Goal: Task Accomplishment & Management: Complete application form

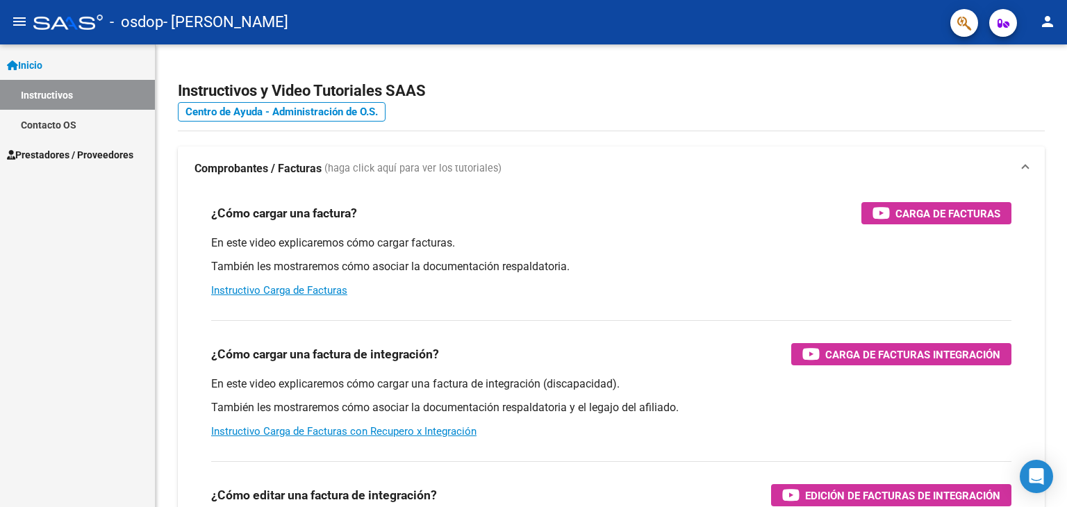
click at [80, 153] on span "Prestadores / Proveedores" at bounding box center [70, 154] width 126 height 15
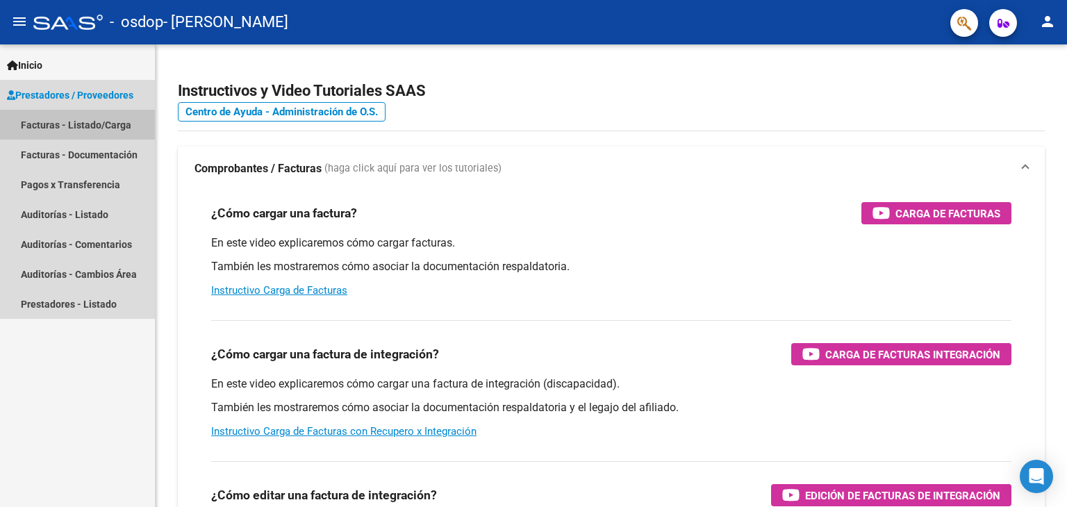
click at [95, 133] on link "Facturas - Listado/Carga" at bounding box center [77, 125] width 155 height 30
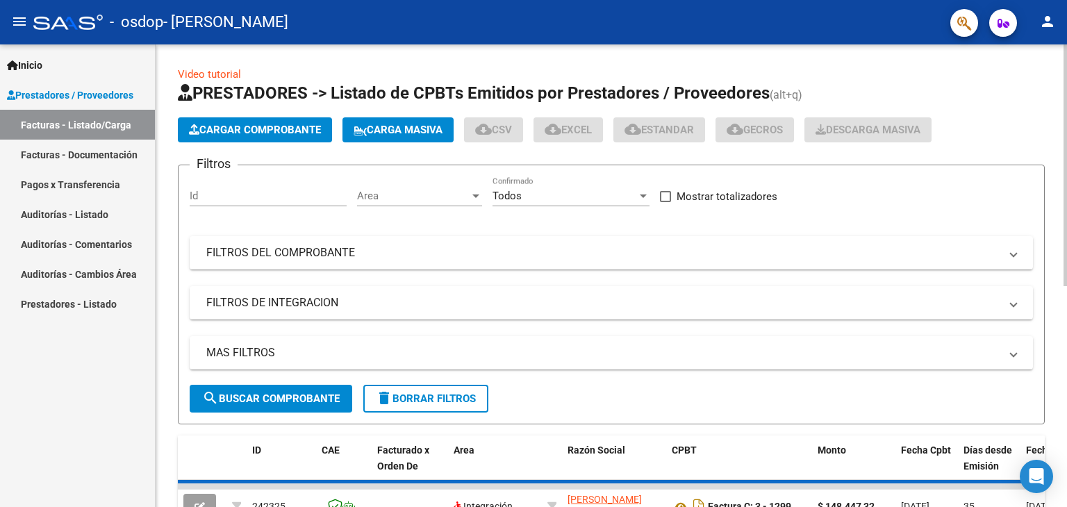
click at [276, 142] on app-list-header "PRESTADORES -> Listado de CPBTs Emitidos por Prestadores / Proveedores (alt+q) …" at bounding box center [611, 253] width 867 height 343
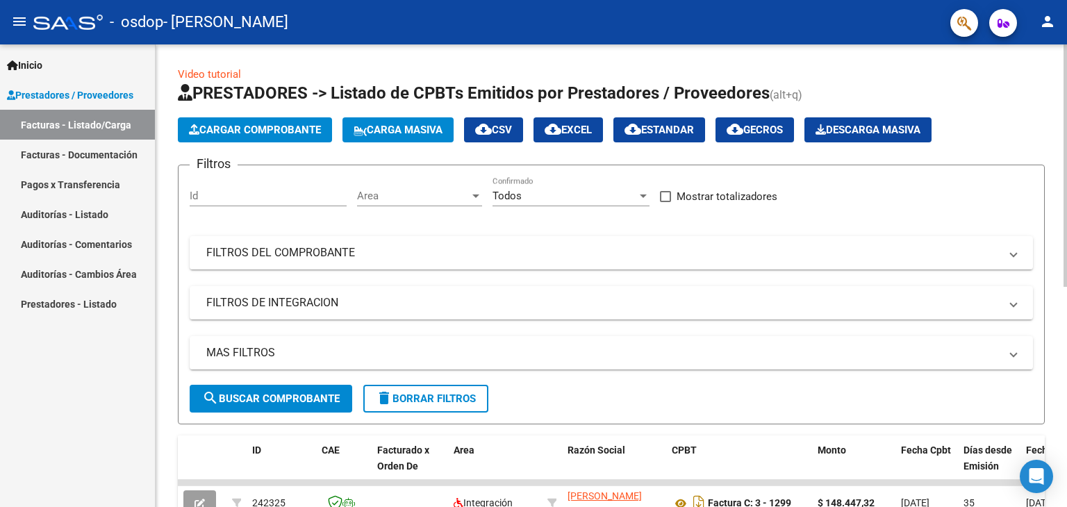
click at [283, 127] on span "Cargar Comprobante" at bounding box center [255, 130] width 132 height 13
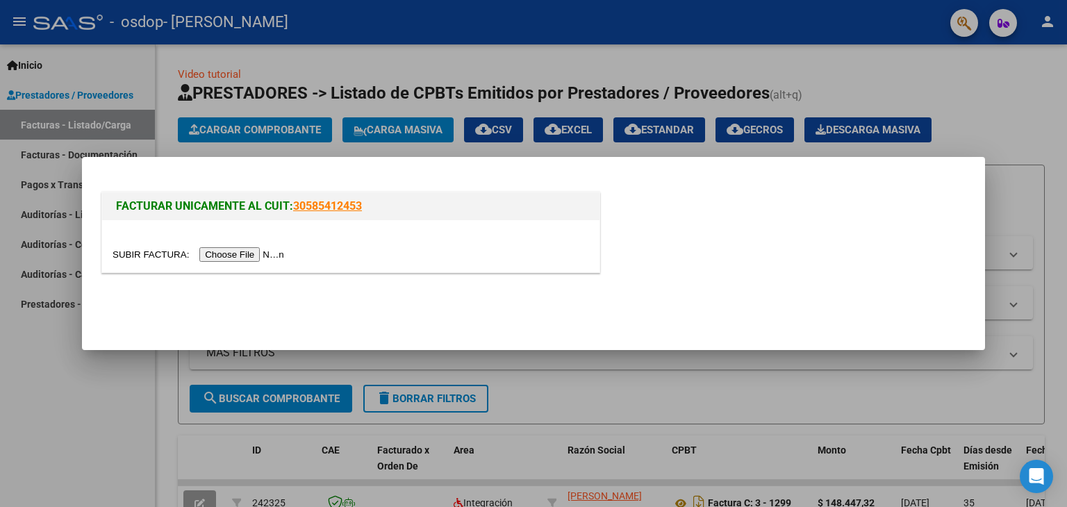
click at [258, 255] on input "file" at bounding box center [201, 254] width 176 height 15
click at [208, 258] on input "file" at bounding box center [201, 254] width 176 height 15
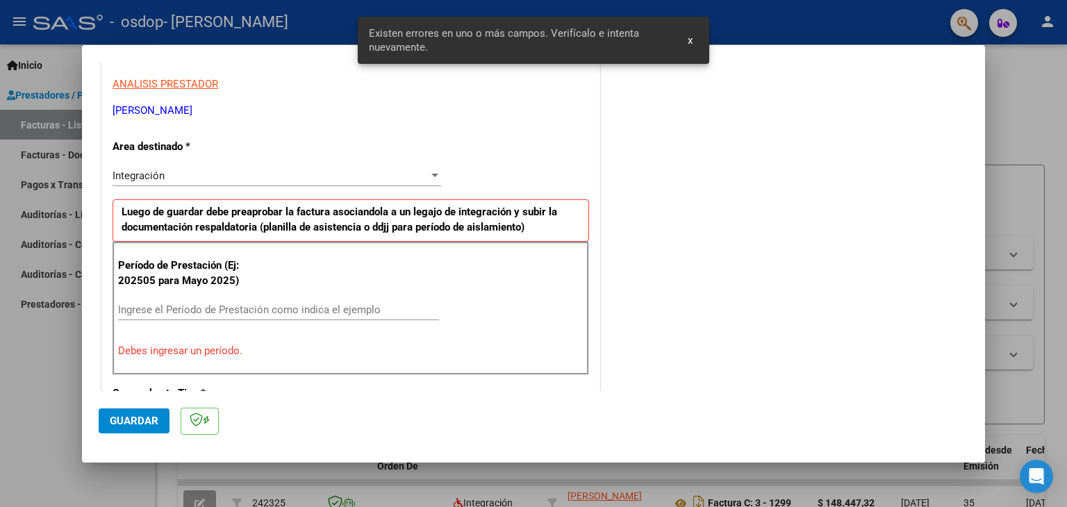
scroll to position [248, 0]
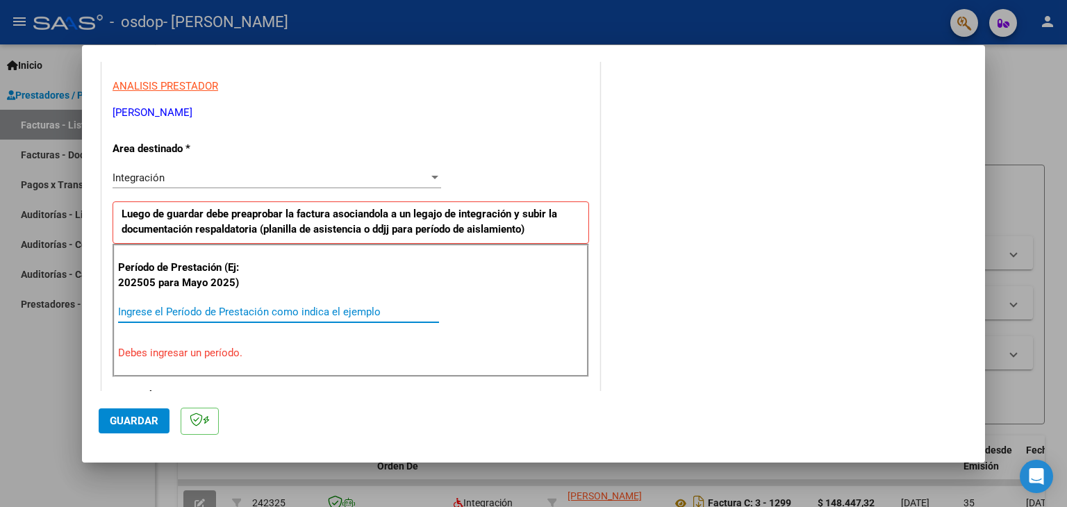
click at [193, 306] on input "Ingrese el Período de Prestación como indica el ejemplo" at bounding box center [278, 312] width 321 height 13
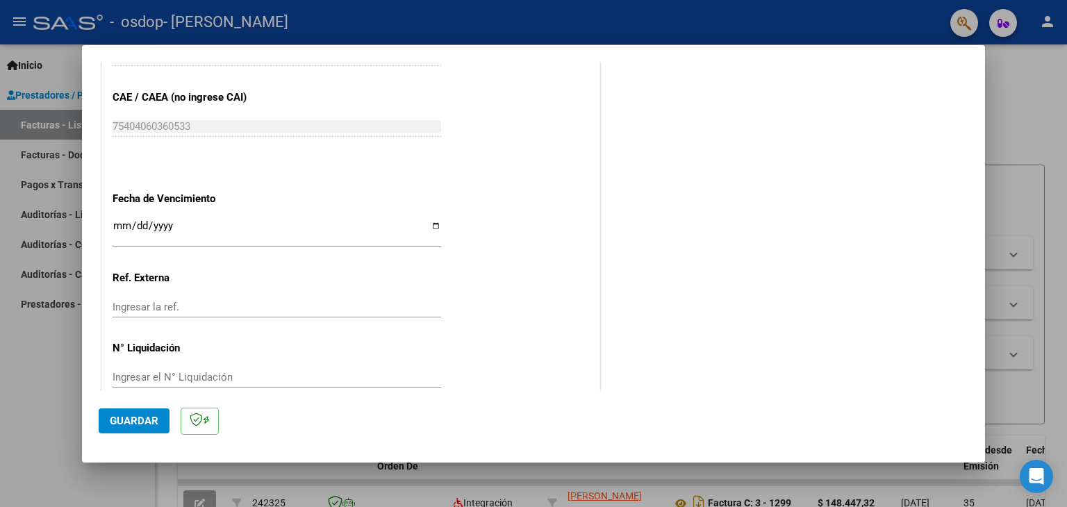
scroll to position [873, 0]
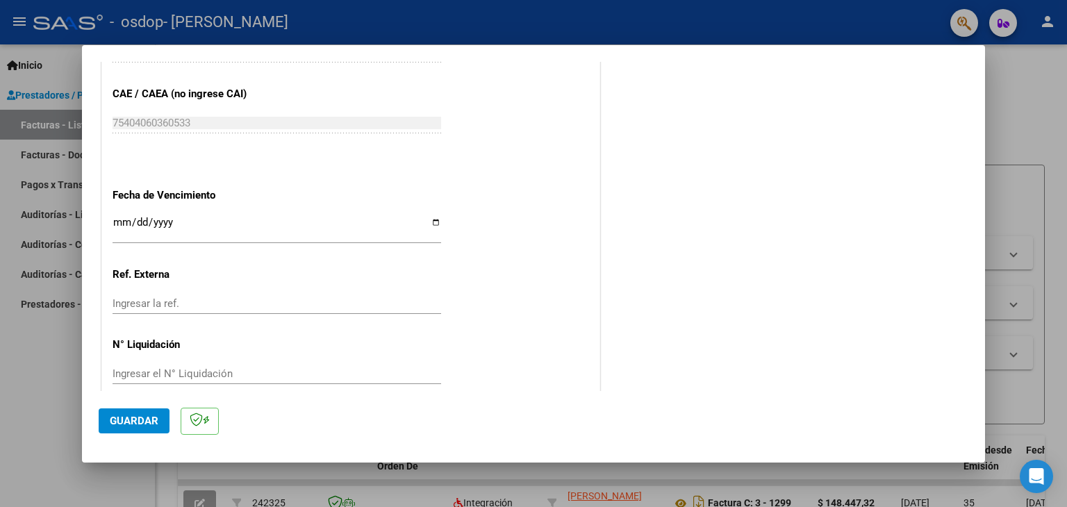
type input "202509"
click at [425, 219] on input "Ingresar la fecha" at bounding box center [277, 228] width 329 height 22
click at [427, 220] on input "Ingresar la fecha" at bounding box center [277, 228] width 329 height 22
type input "[DATE]"
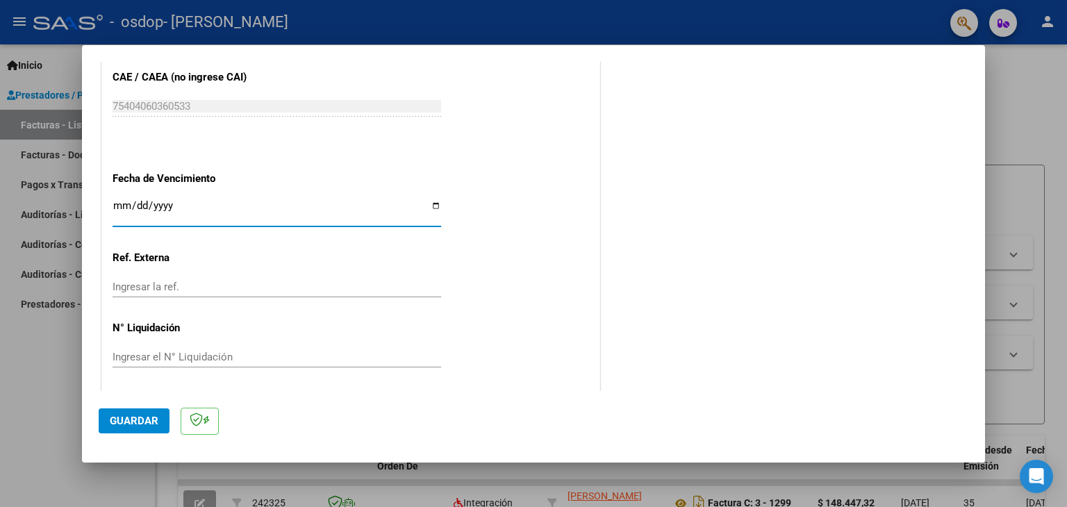
scroll to position [891, 0]
click at [142, 420] on span "Guardar" at bounding box center [134, 421] width 49 height 13
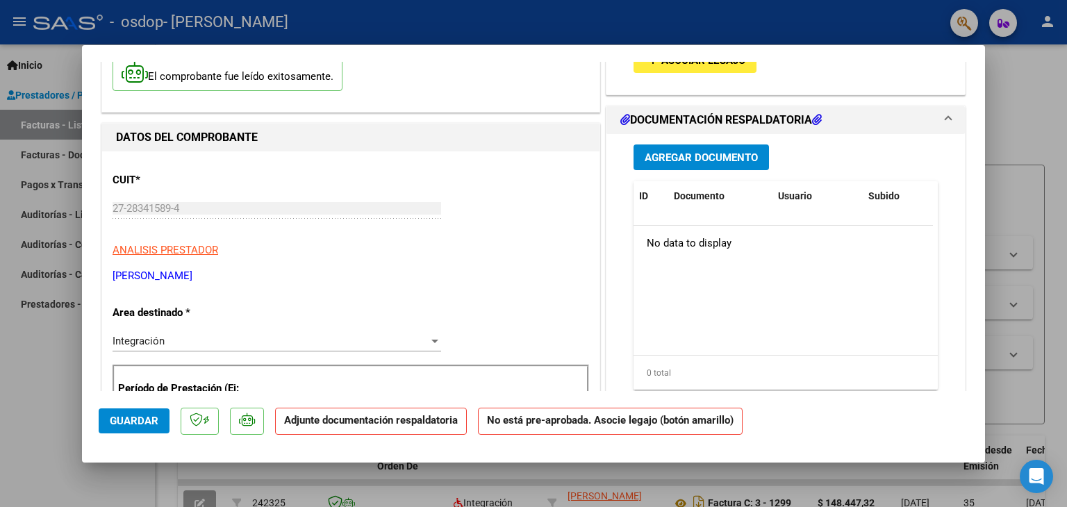
scroll to position [42, 0]
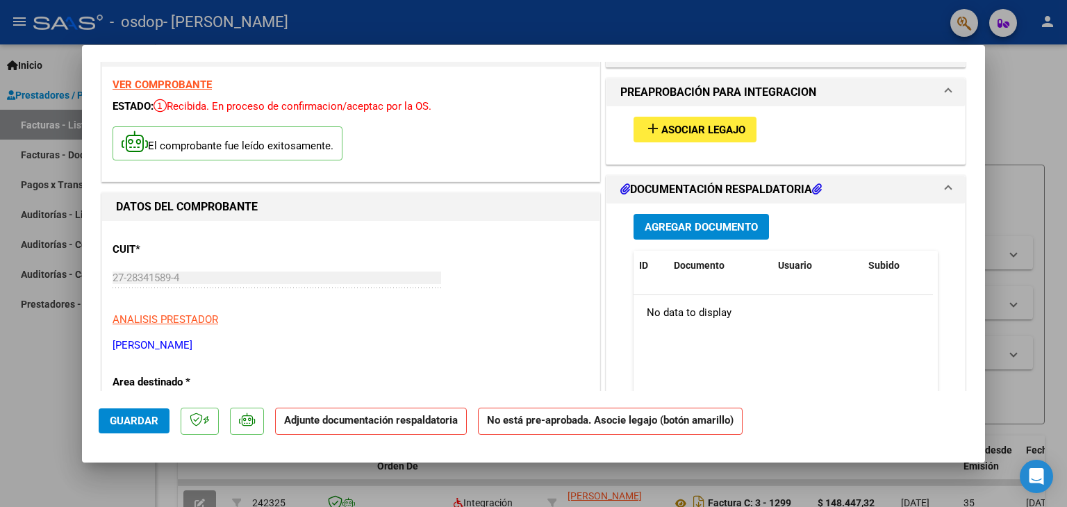
click at [655, 223] on span "Agregar Documento" at bounding box center [701, 227] width 113 height 13
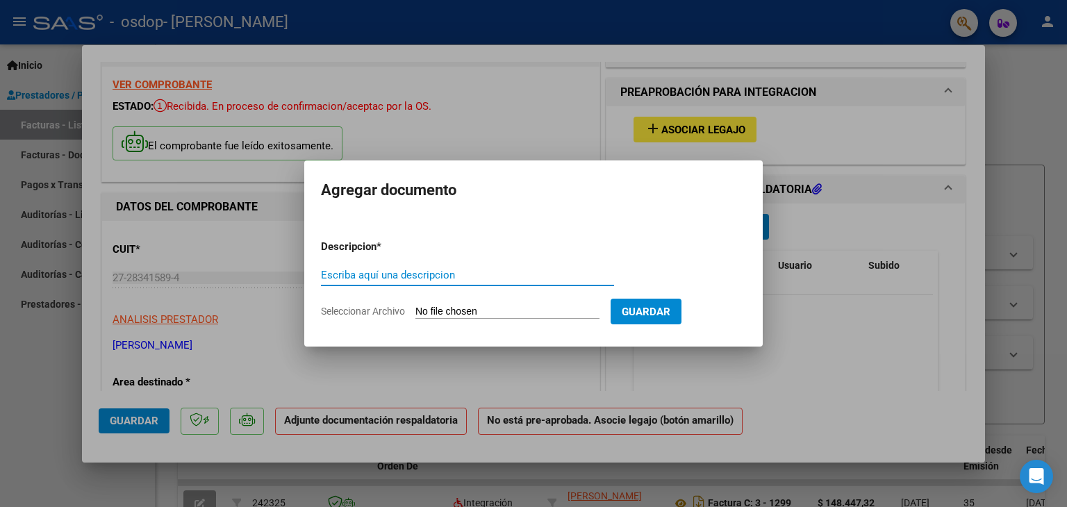
click at [403, 272] on input "Escriba aquí una descripcion" at bounding box center [467, 275] width 293 height 13
type input "planilla asistencia"
click at [440, 313] on input "Seleccionar Archivo" at bounding box center [507, 312] width 184 height 13
type input "C:\fakepath\CamScanner sep25.pdf"
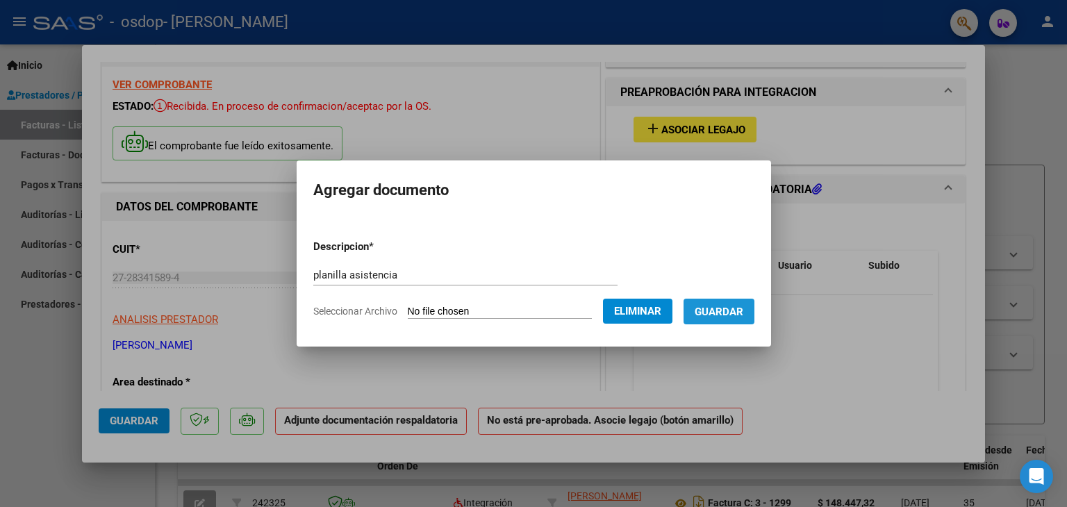
click at [736, 312] on span "Guardar" at bounding box center [719, 312] width 49 height 13
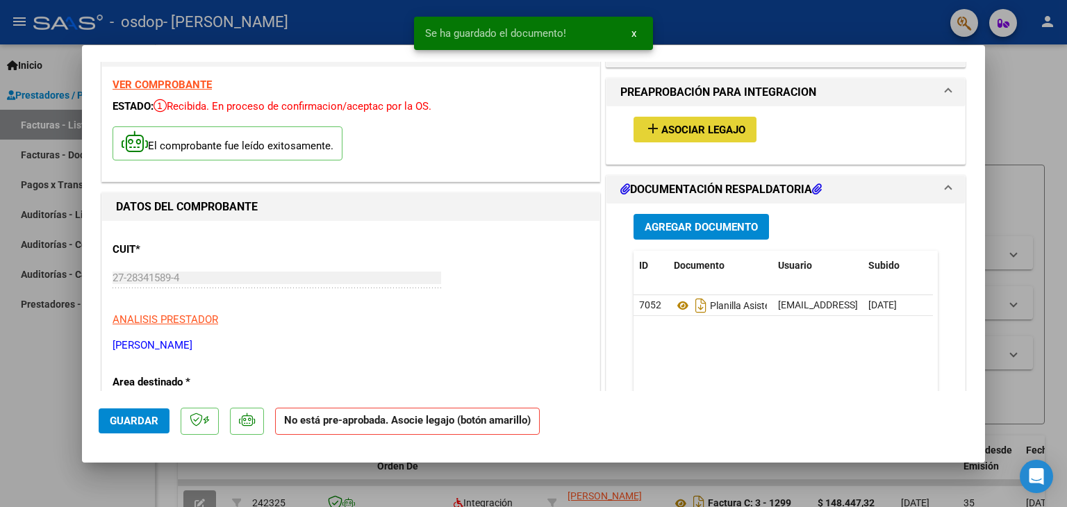
click at [708, 128] on span "Asociar Legajo" at bounding box center [703, 130] width 84 height 13
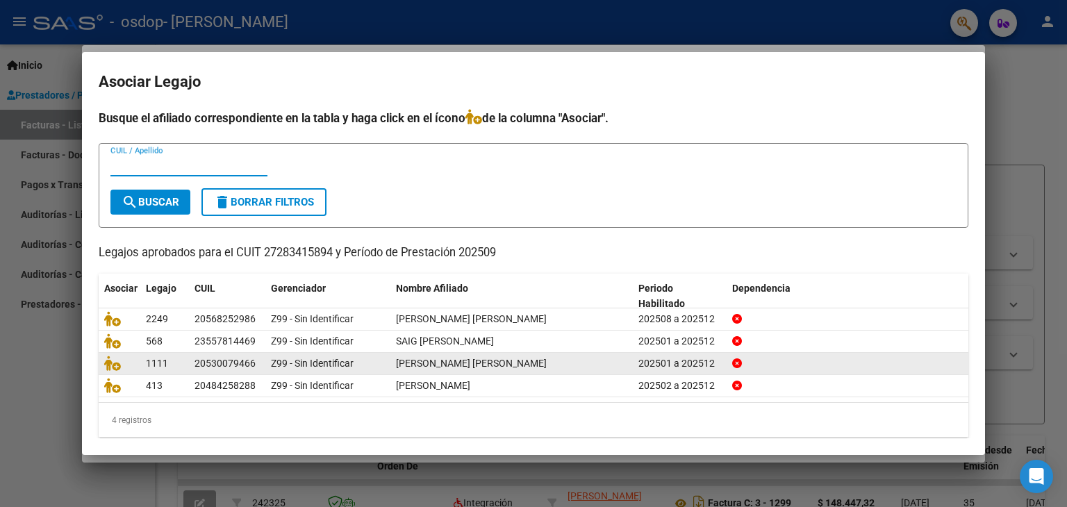
click at [653, 368] on div "202501 a 202512" at bounding box center [680, 364] width 83 height 16
click at [412, 361] on span "[PERSON_NAME] [PERSON_NAME]" at bounding box center [471, 363] width 151 height 11
click at [427, 361] on span "[PERSON_NAME] [PERSON_NAME]" at bounding box center [471, 363] width 151 height 11
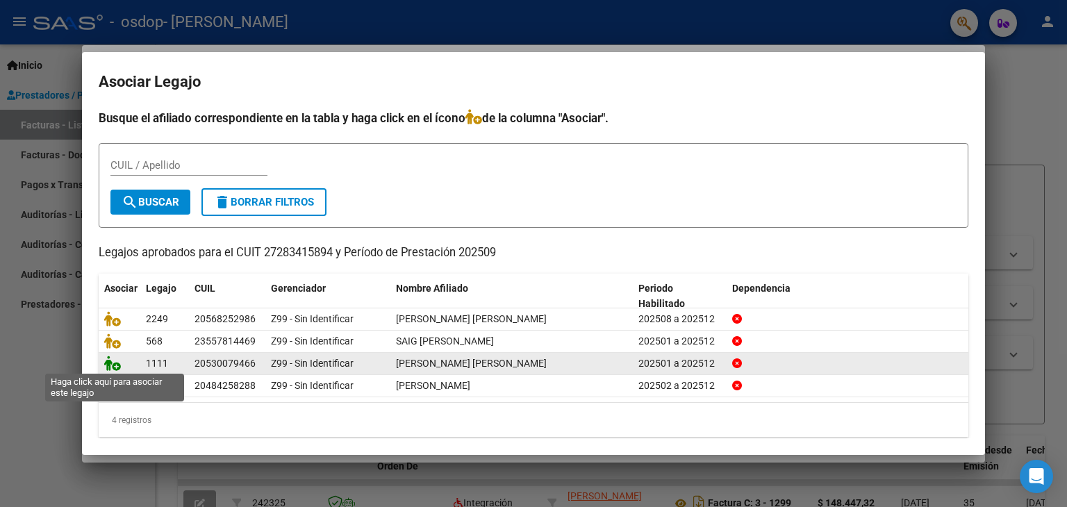
click at [114, 363] on icon at bounding box center [112, 363] width 17 height 15
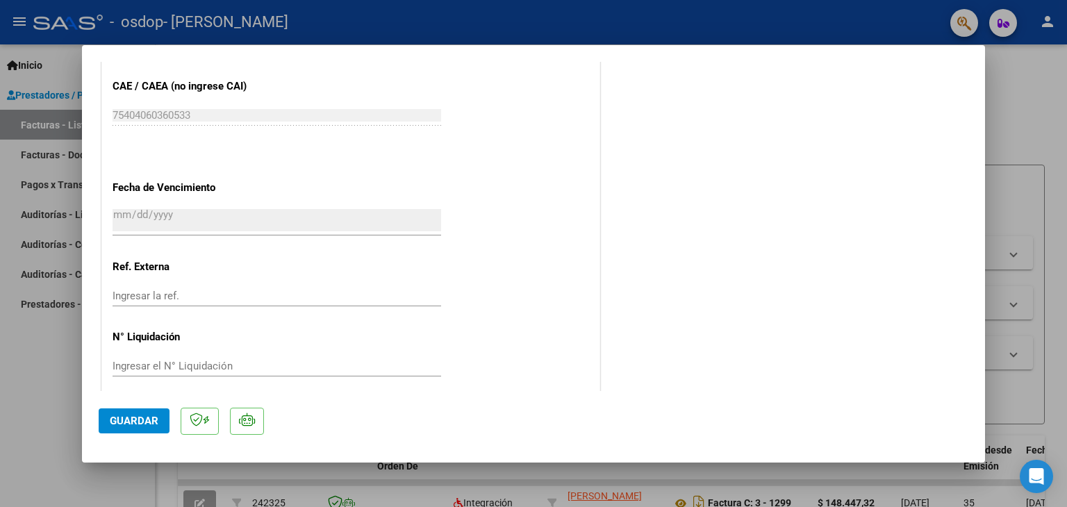
scroll to position [912, 0]
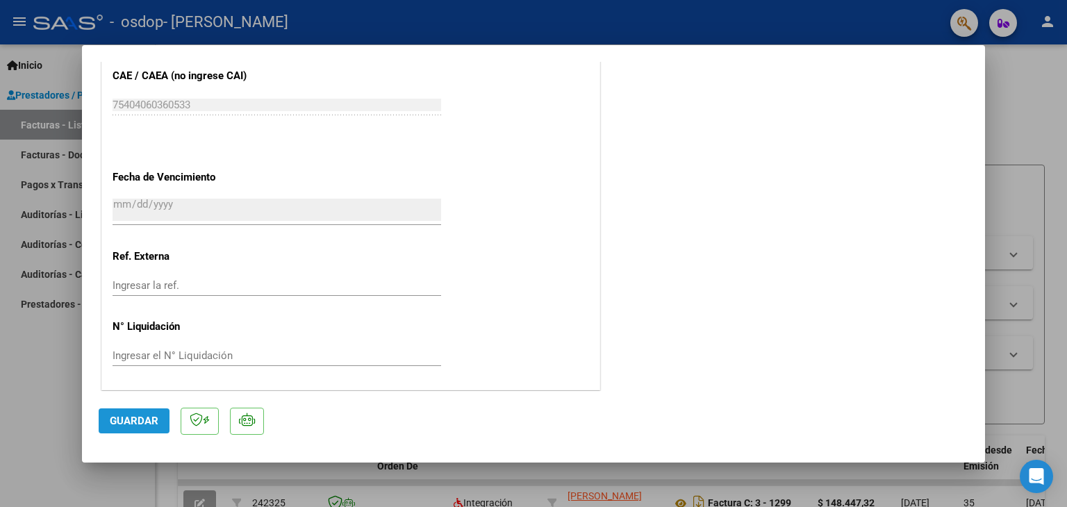
click at [142, 418] on span "Guardar" at bounding box center [134, 421] width 49 height 13
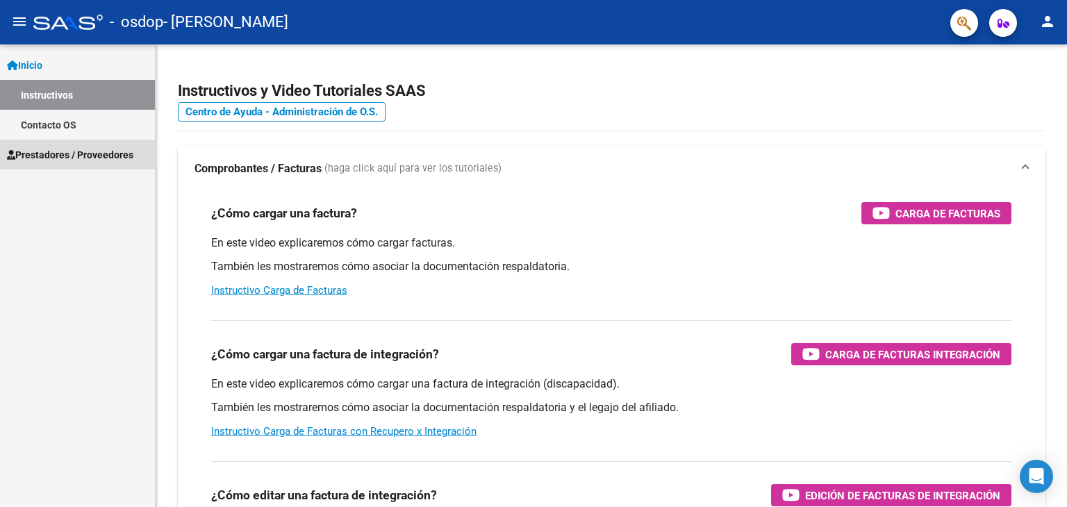
click at [80, 154] on span "Prestadores / Proveedores" at bounding box center [70, 154] width 126 height 15
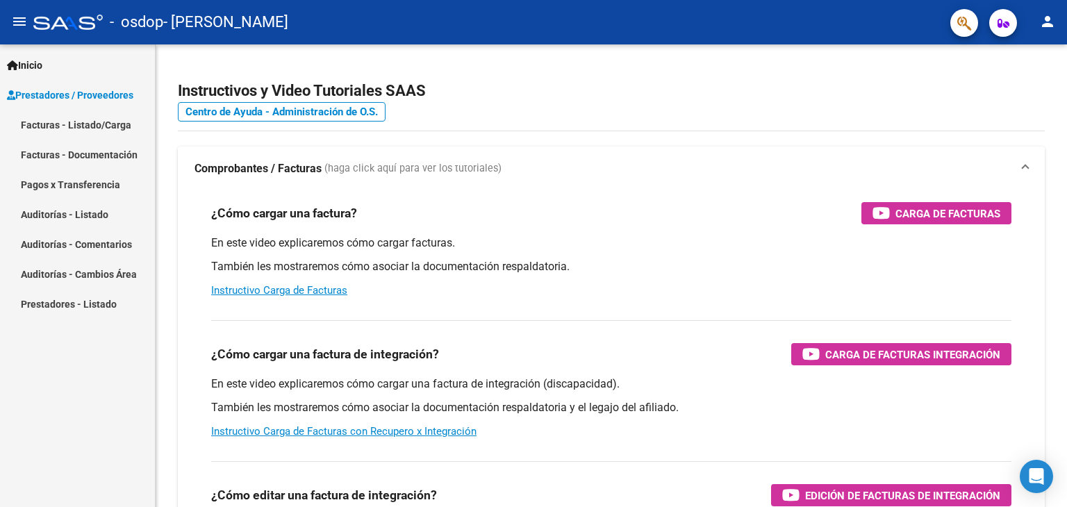
click at [99, 126] on link "Facturas - Listado/Carga" at bounding box center [77, 125] width 155 height 30
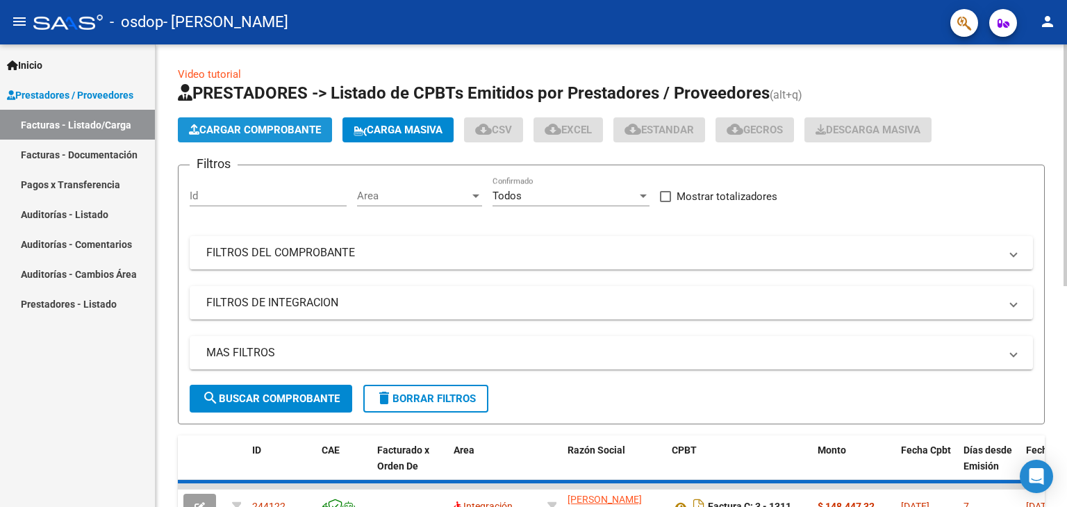
click at [232, 125] on span "Cargar Comprobante" at bounding box center [255, 130] width 132 height 13
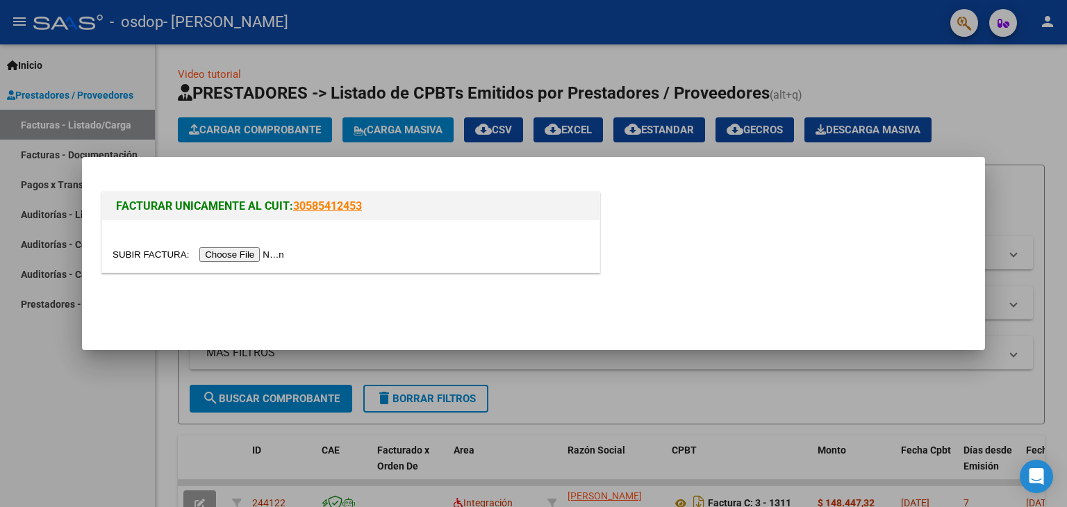
click at [256, 251] on input "file" at bounding box center [201, 254] width 176 height 15
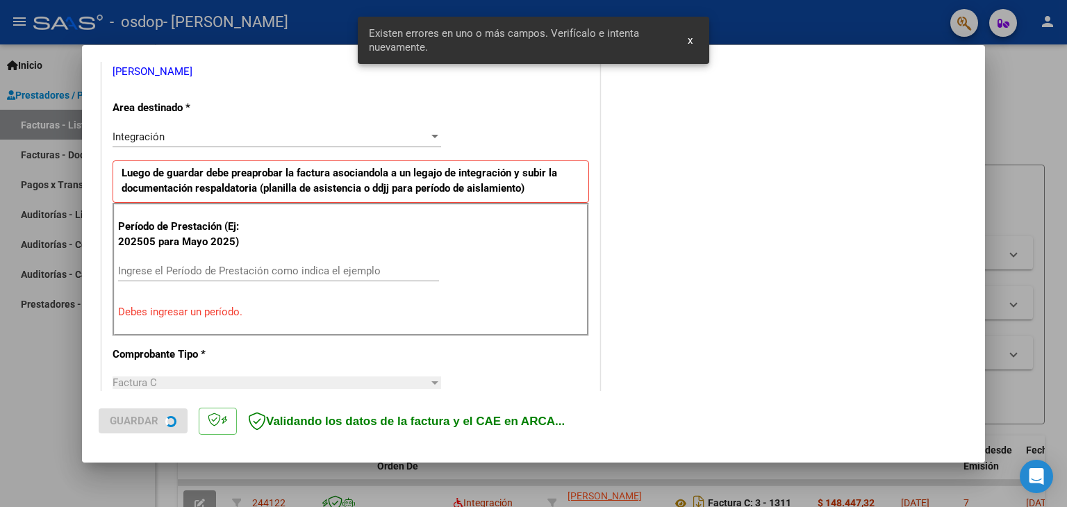
scroll to position [292, 0]
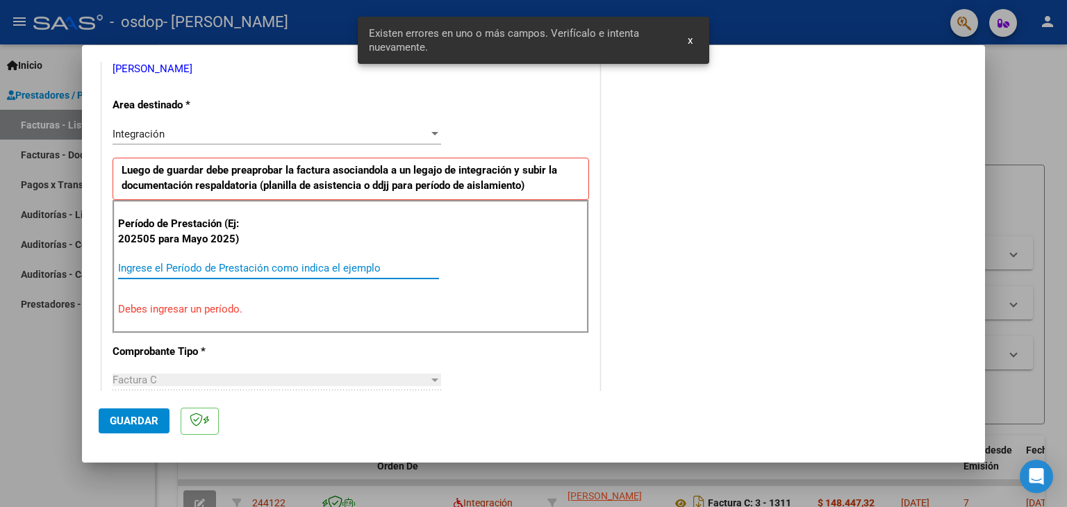
click at [231, 265] on input "Ingrese el Período de Prestación como indica el ejemplo" at bounding box center [278, 268] width 321 height 13
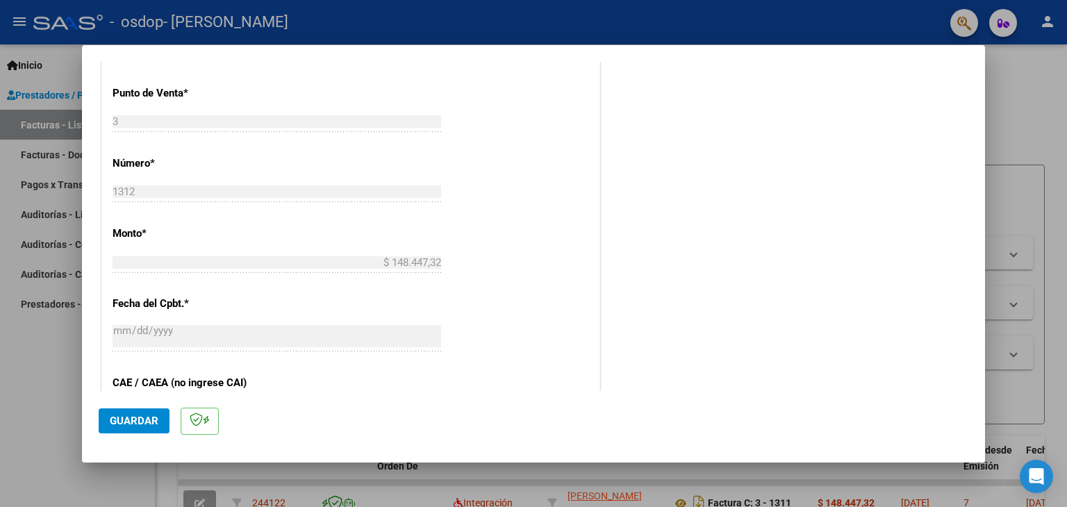
scroll to position [891, 0]
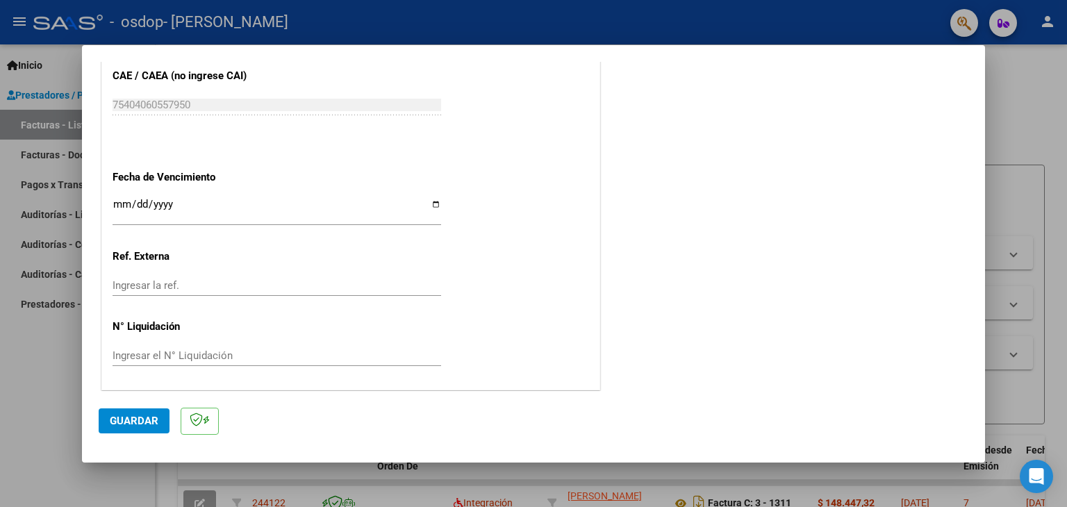
type input "202509"
click at [431, 206] on input "Ingresar la fecha" at bounding box center [277, 210] width 329 height 22
type input "[DATE]"
click at [135, 422] on span "Guardar" at bounding box center [134, 421] width 49 height 13
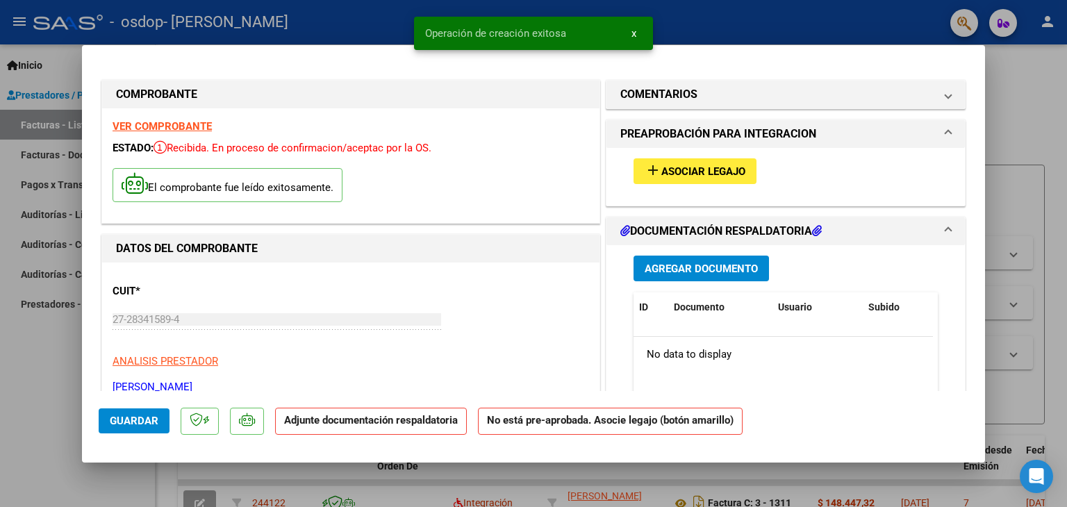
click at [714, 269] on span "Agregar Documento" at bounding box center [701, 269] width 113 height 13
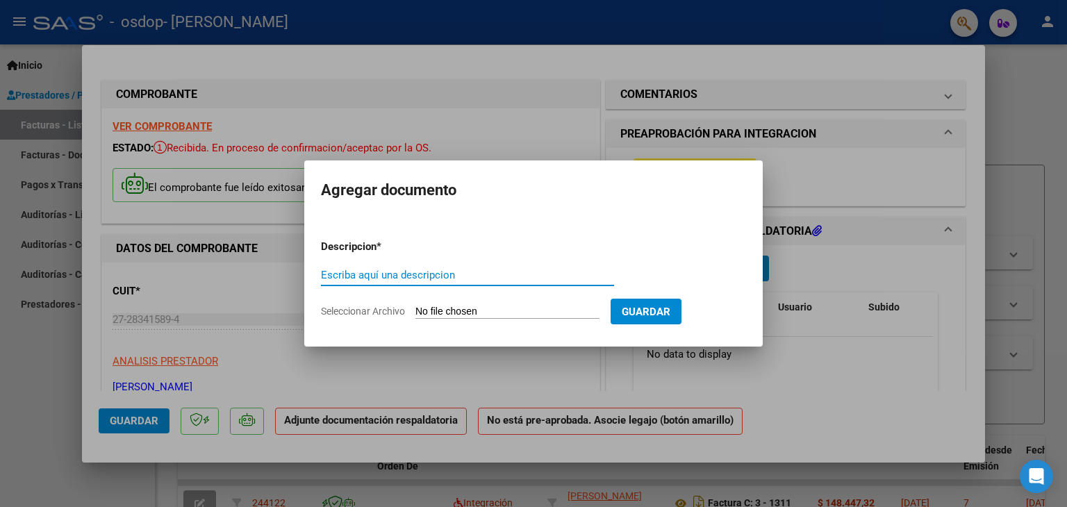
click at [425, 275] on input "Escriba aquí una descripcion" at bounding box center [467, 275] width 293 height 13
type input "Planilla De Asistencia"
click at [507, 318] on input "Seleccionar Archivo" at bounding box center [507, 312] width 184 height 13
type input "C:\fakepath\CamScanner [DATE].pdf"
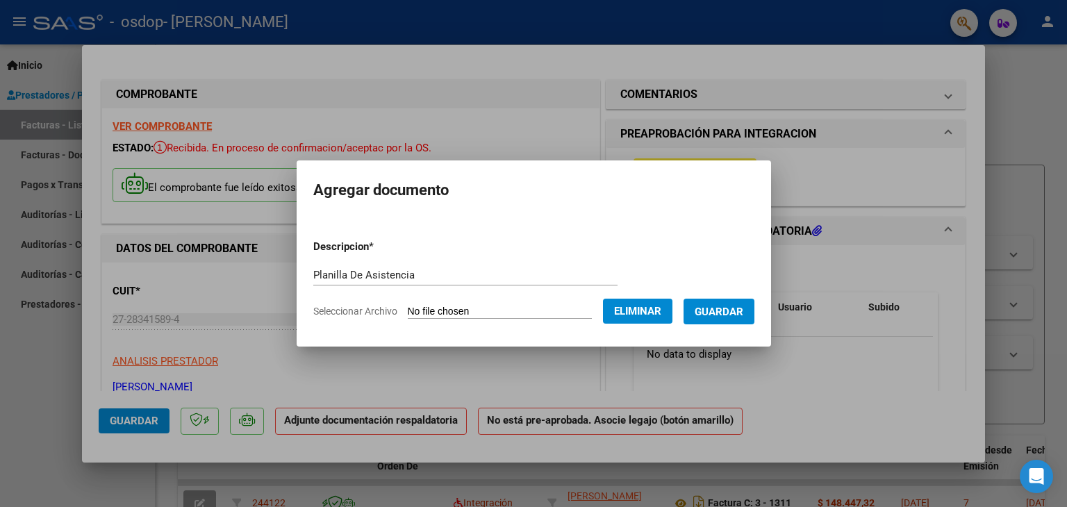
click at [708, 315] on span "Guardar" at bounding box center [719, 312] width 49 height 13
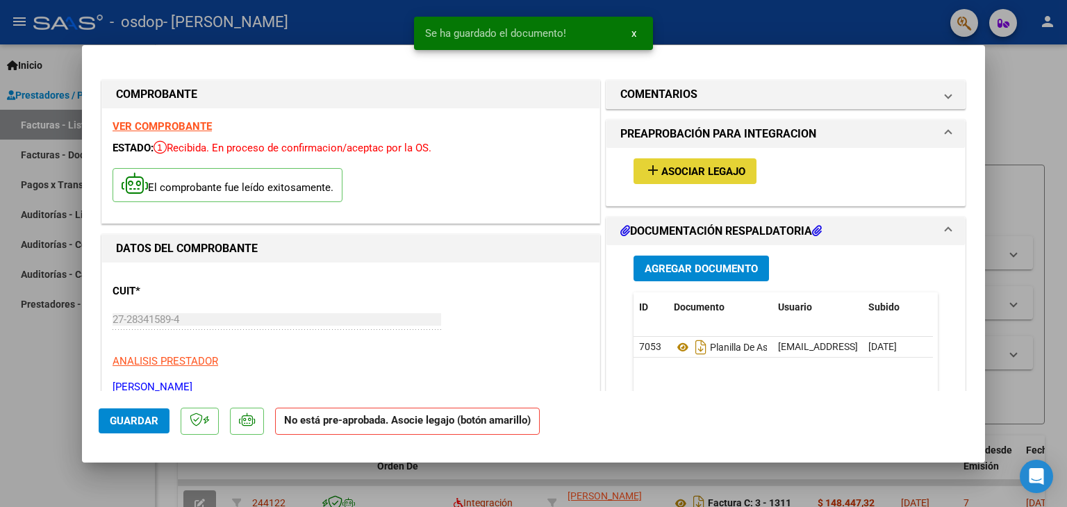
click at [709, 174] on span "Asociar Legajo" at bounding box center [703, 171] width 84 height 13
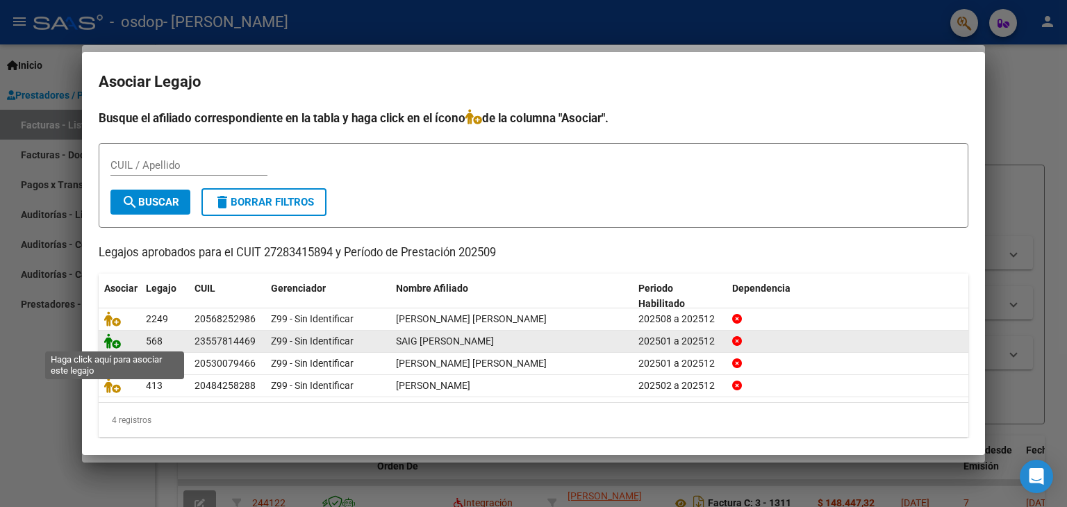
click at [114, 342] on icon at bounding box center [112, 341] width 17 height 15
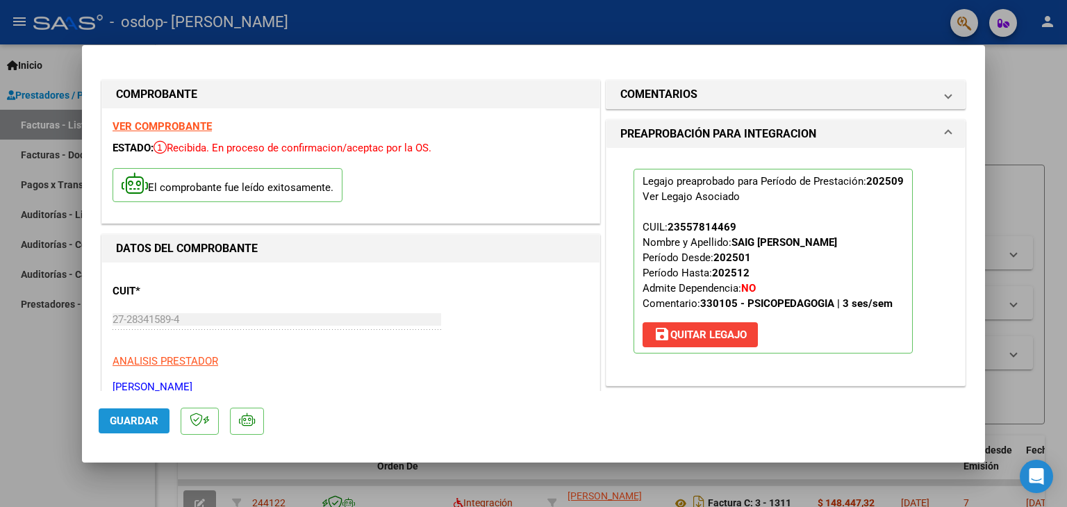
click at [125, 424] on span "Guardar" at bounding box center [134, 421] width 49 height 13
click at [36, 202] on div at bounding box center [533, 253] width 1067 height 507
type input "$ 0,00"
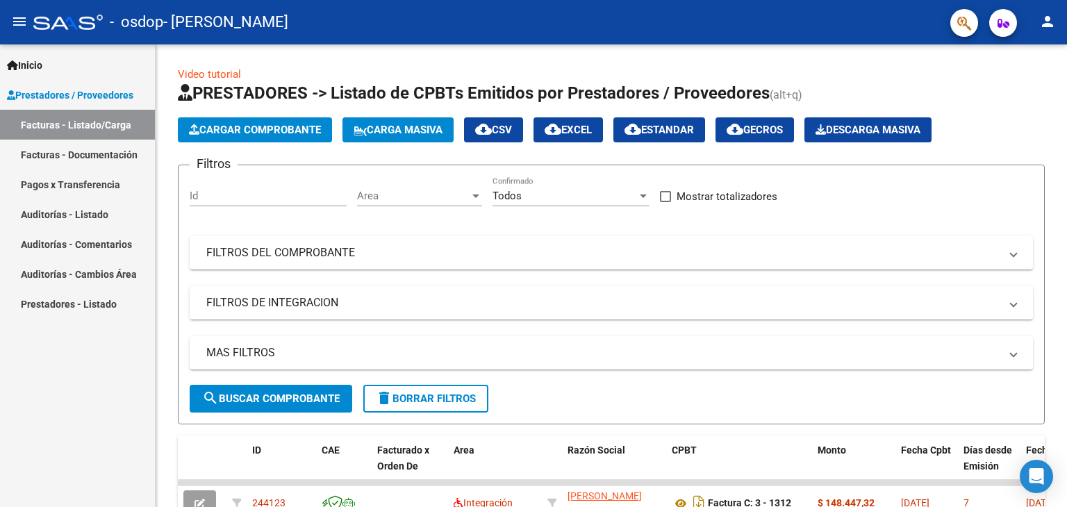
click at [81, 122] on link "Facturas - Listado/Carga" at bounding box center [77, 125] width 155 height 30
click at [224, 138] on button "Cargar Comprobante" at bounding box center [255, 129] width 154 height 25
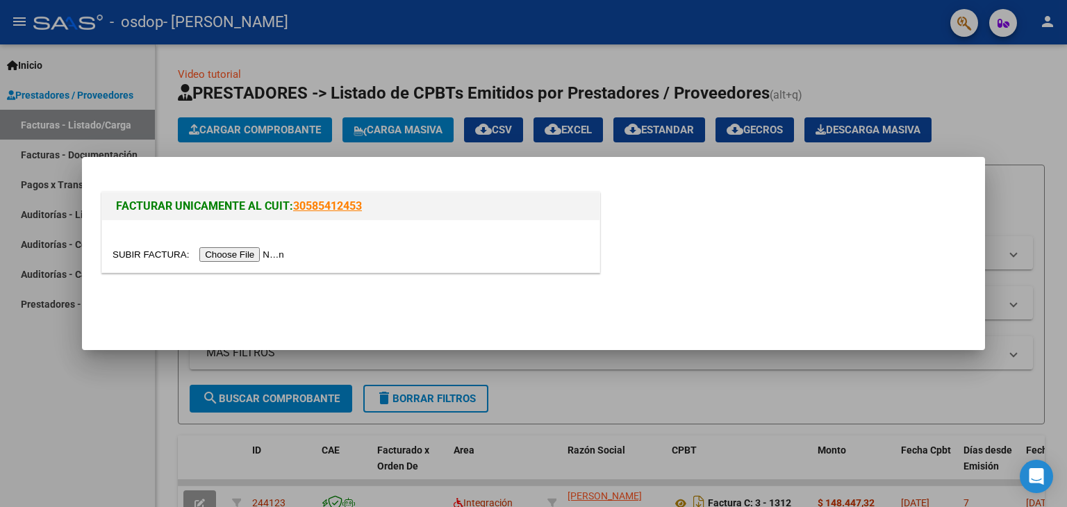
click at [233, 250] on input "file" at bounding box center [201, 254] width 176 height 15
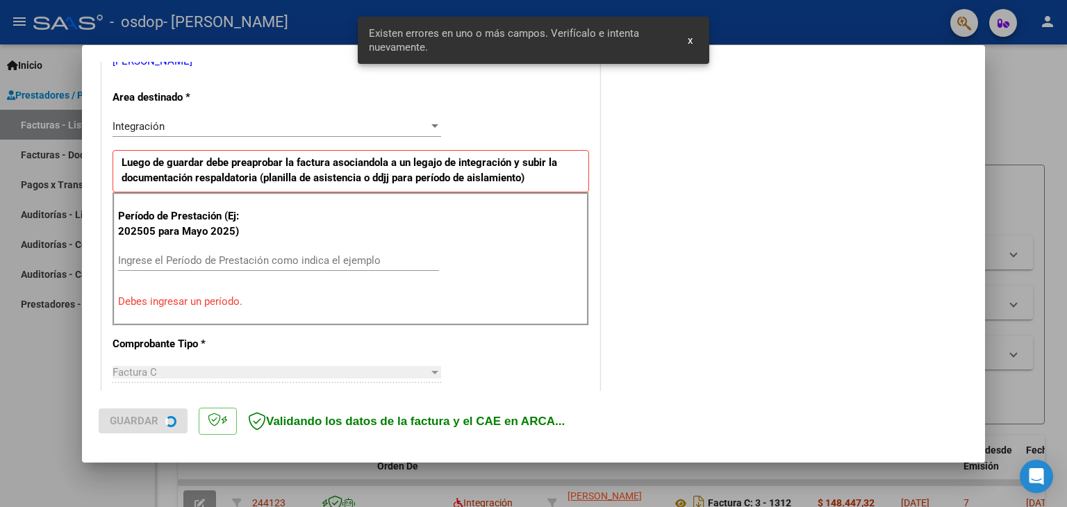
scroll to position [318, 0]
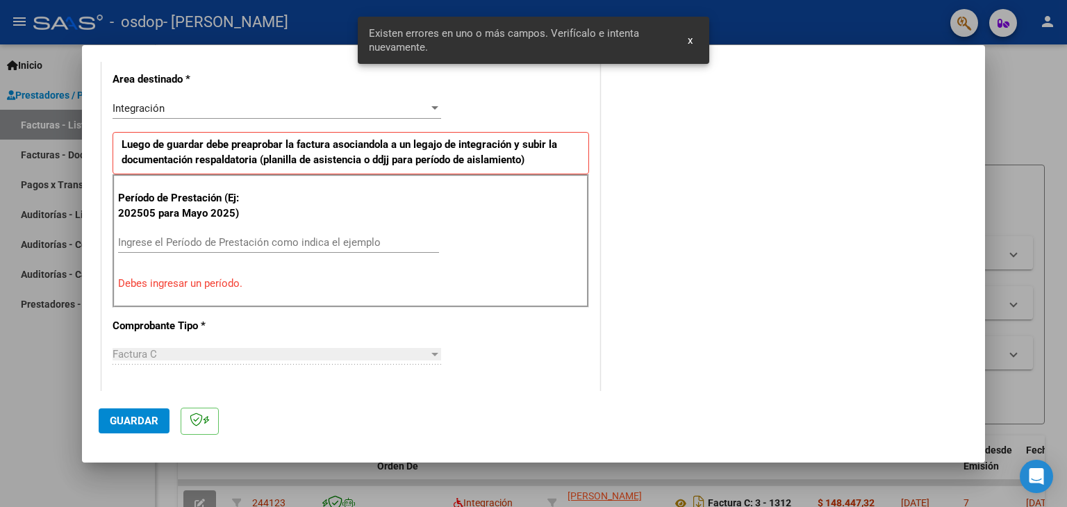
click at [186, 233] on div "Ingrese el Período de Prestación como indica el ejemplo" at bounding box center [278, 242] width 321 height 21
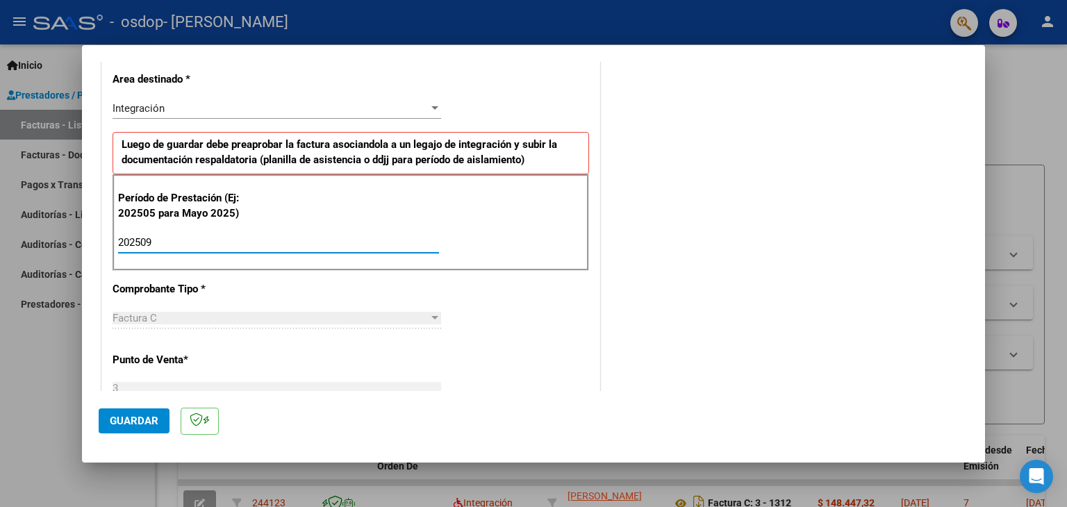
type input "202509"
click at [142, 406] on mat-dialog-actions "Guardar" at bounding box center [534, 418] width 870 height 55
click at [142, 416] on span "Guardar" at bounding box center [134, 421] width 49 height 13
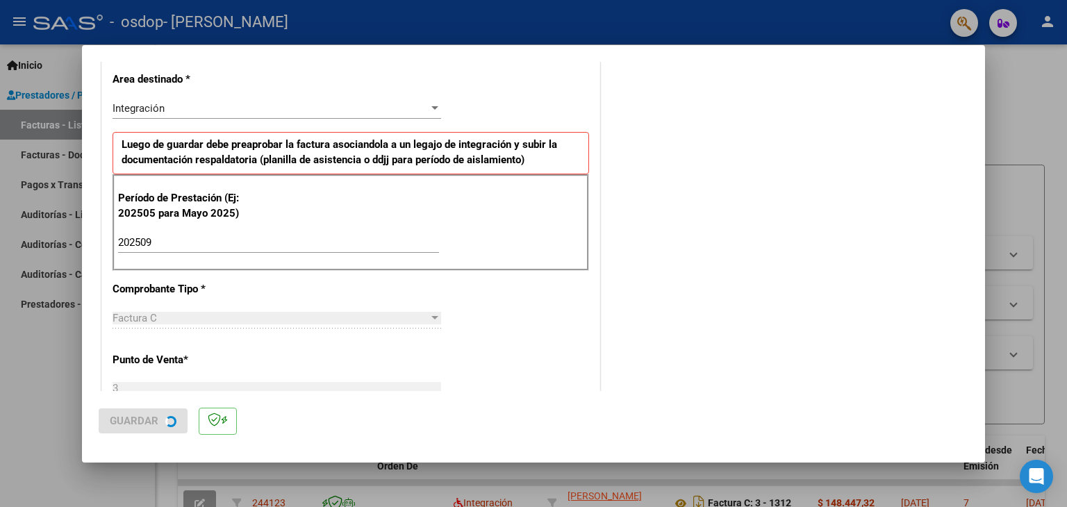
scroll to position [0, 0]
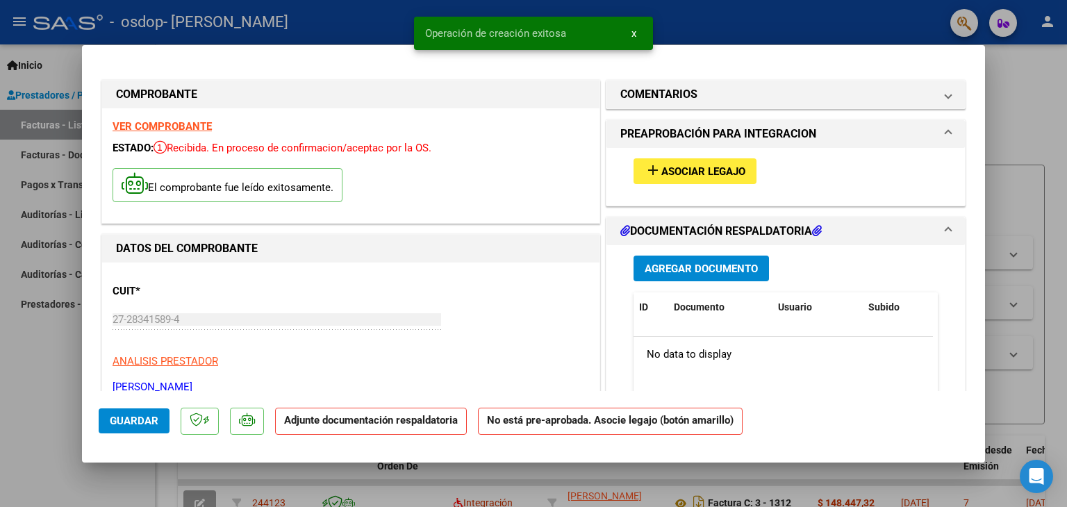
click at [709, 265] on span "Agregar Documento" at bounding box center [701, 269] width 113 height 13
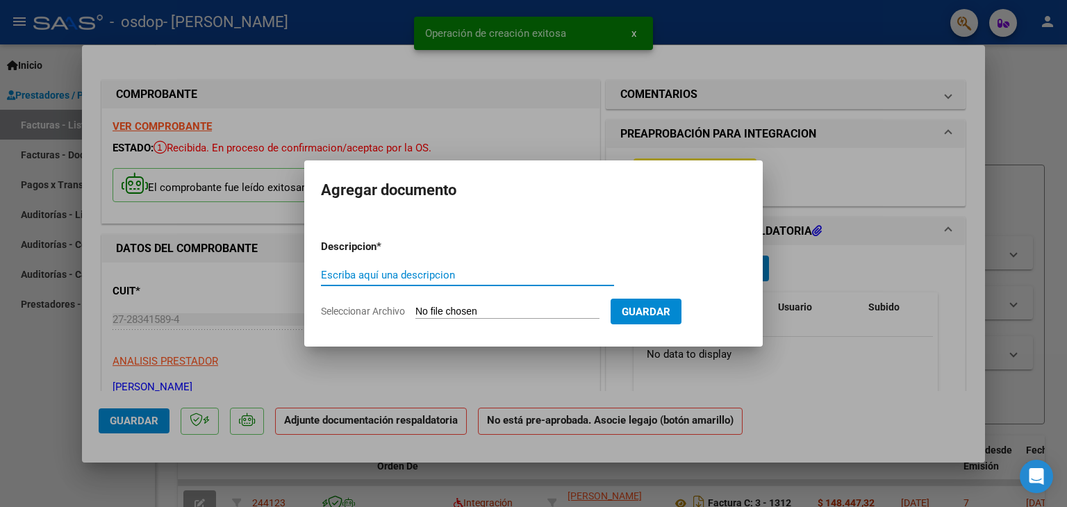
click at [468, 264] on form "Descripcion * Escriba aquí una descripcion Seleccionar Archivo Guardar" at bounding box center [533, 279] width 425 height 101
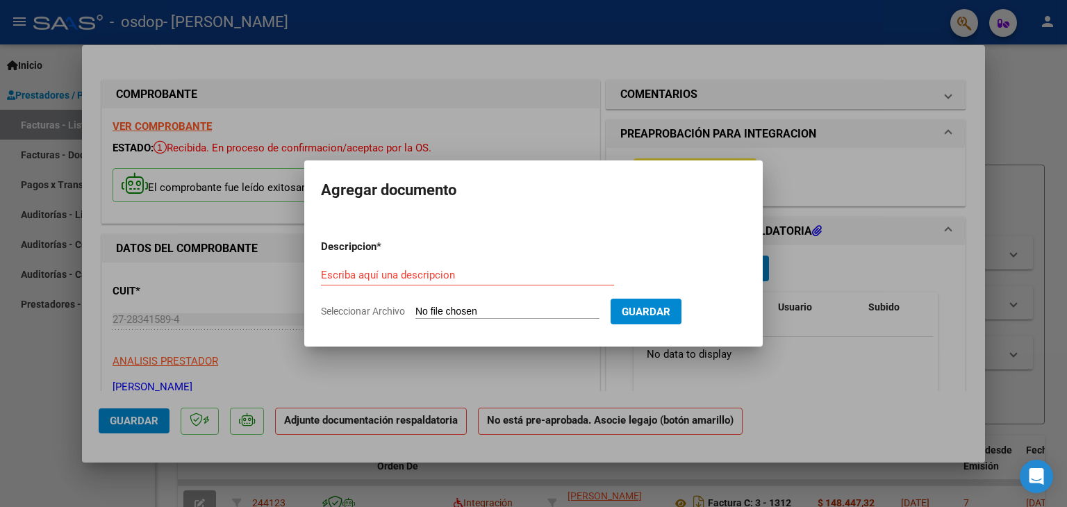
click at [377, 265] on form "Descripcion * Escriba aquí una descripcion Seleccionar Archivo Guardar" at bounding box center [533, 279] width 425 height 101
click at [372, 270] on input "Escriba aquí una descripcion" at bounding box center [467, 275] width 293 height 13
type input "Planilla de asistencia"
click at [511, 306] on input "Seleccionar Archivo" at bounding box center [507, 312] width 184 height 13
type input "C:\fakepath\CamScanner [DATE].pdf"
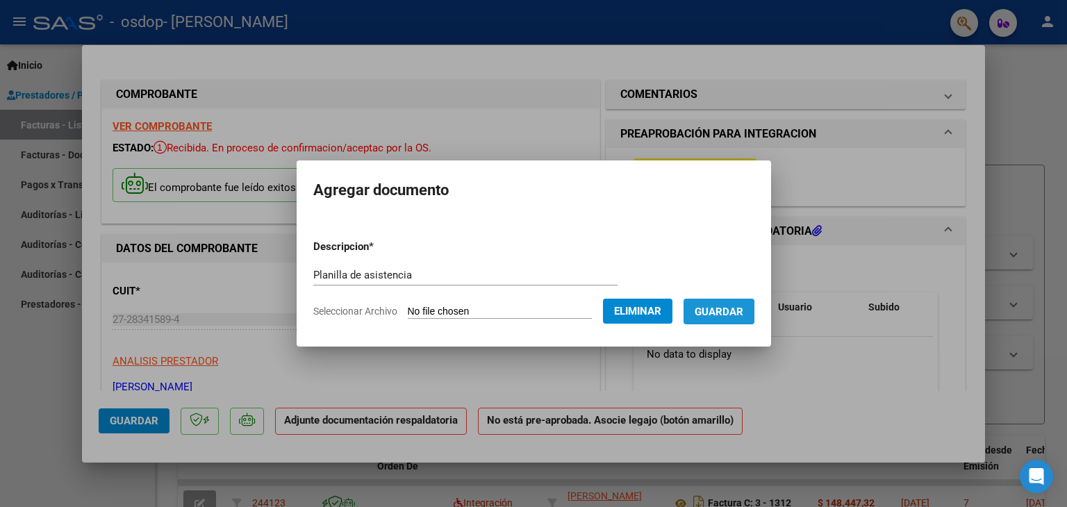
click at [717, 312] on span "Guardar" at bounding box center [719, 312] width 49 height 13
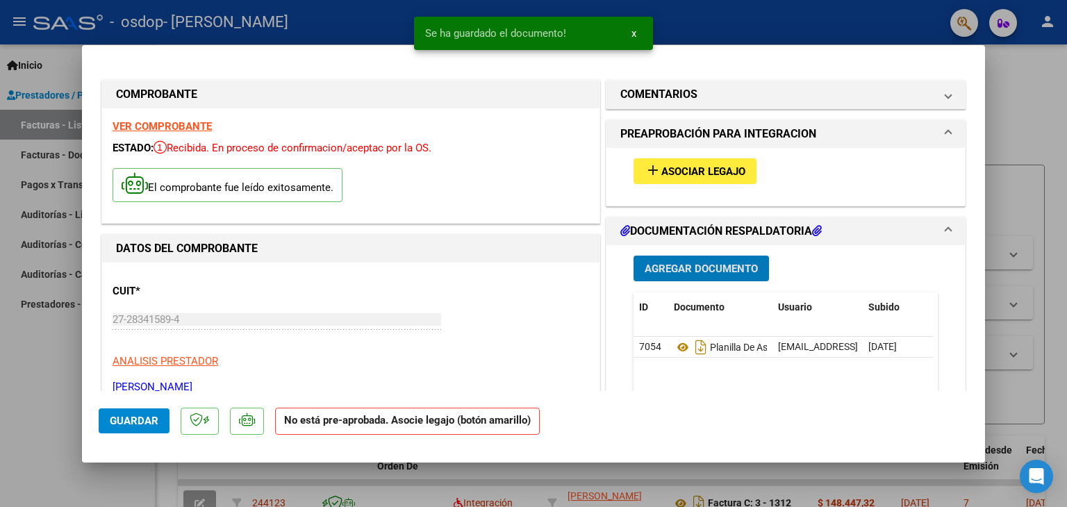
click at [654, 170] on mat-icon "add" at bounding box center [653, 170] width 17 height 17
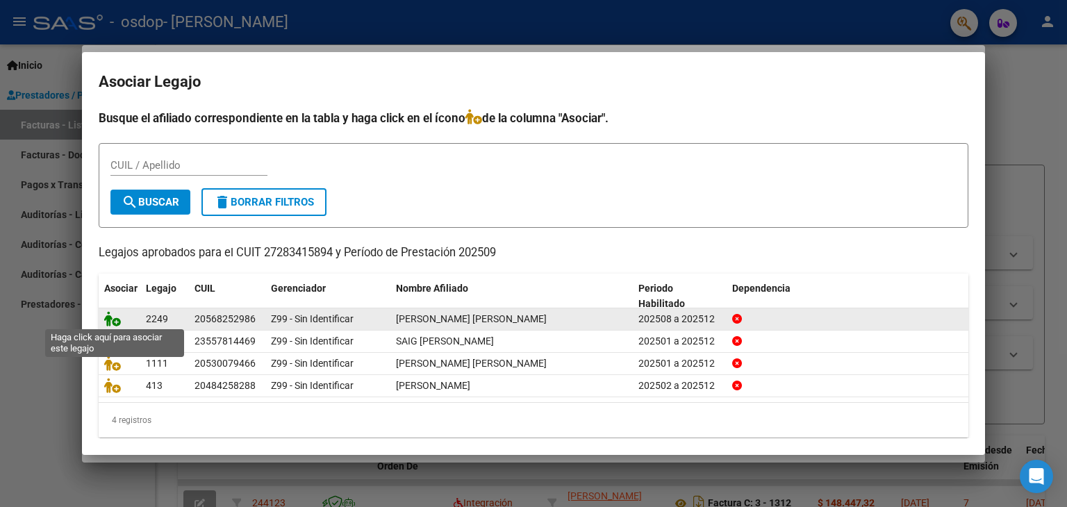
click at [114, 320] on icon at bounding box center [112, 318] width 17 height 15
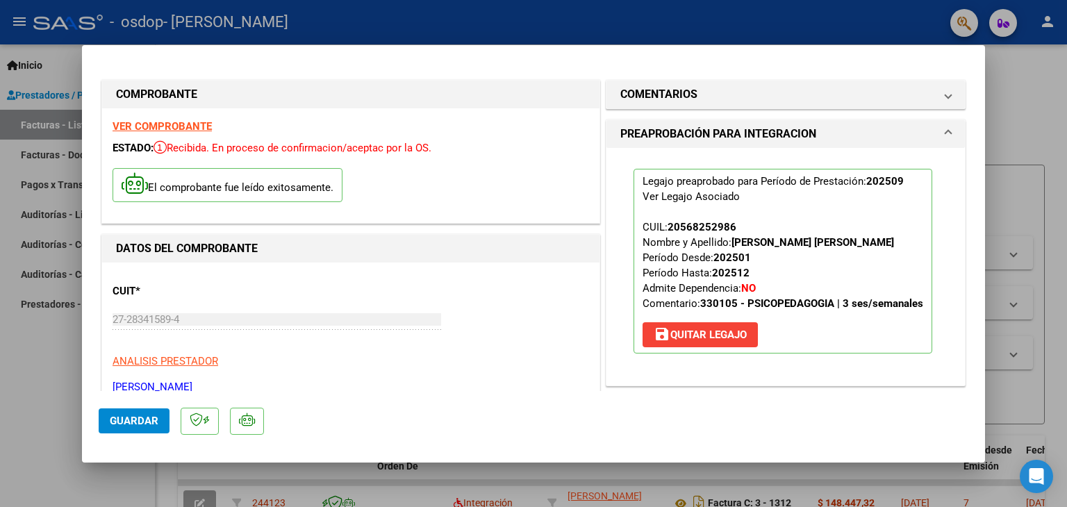
click at [133, 418] on span "Guardar" at bounding box center [134, 421] width 49 height 13
click at [34, 118] on div at bounding box center [533, 253] width 1067 height 507
type input "$ 0,00"
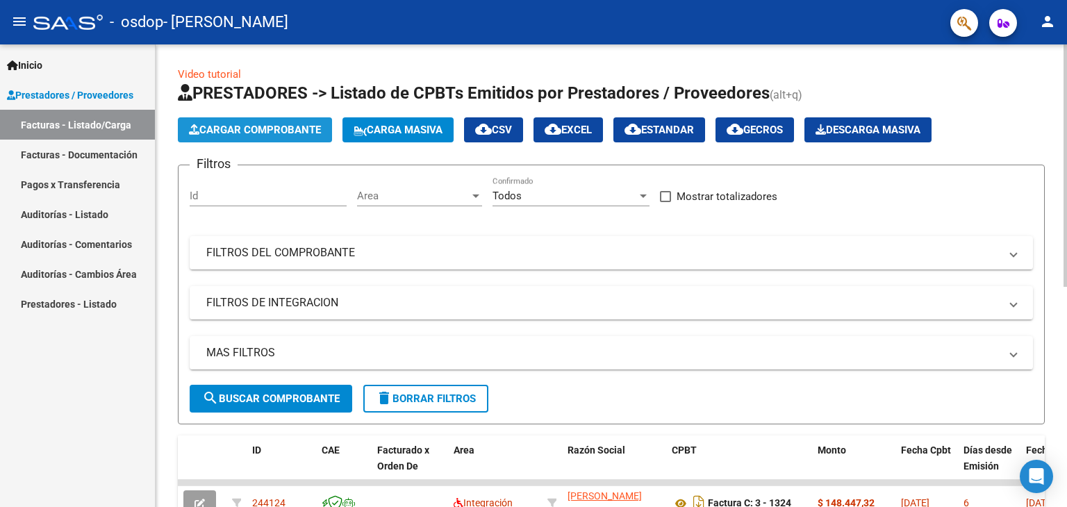
click at [206, 133] on span "Cargar Comprobante" at bounding box center [255, 130] width 132 height 13
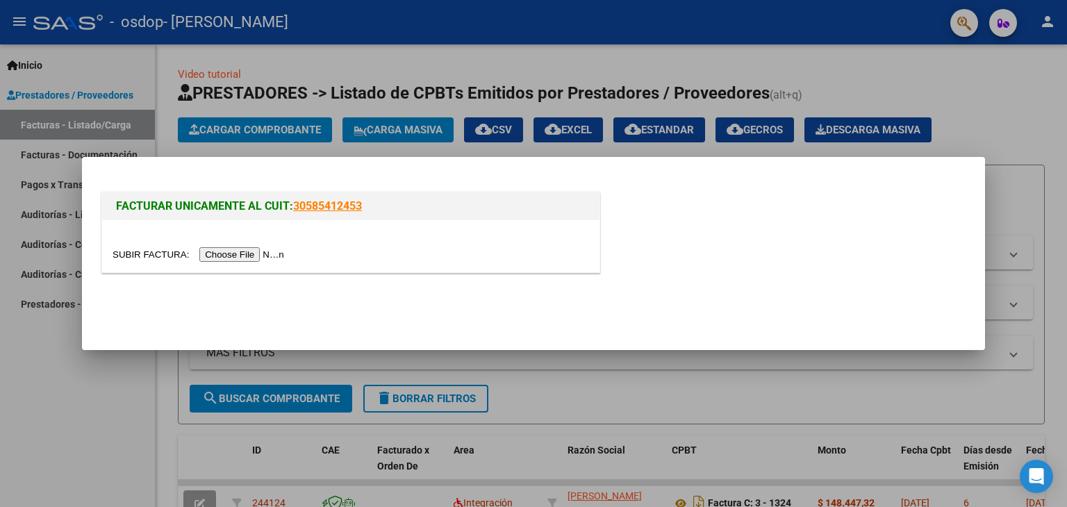
click at [247, 252] on input "file" at bounding box center [201, 254] width 176 height 15
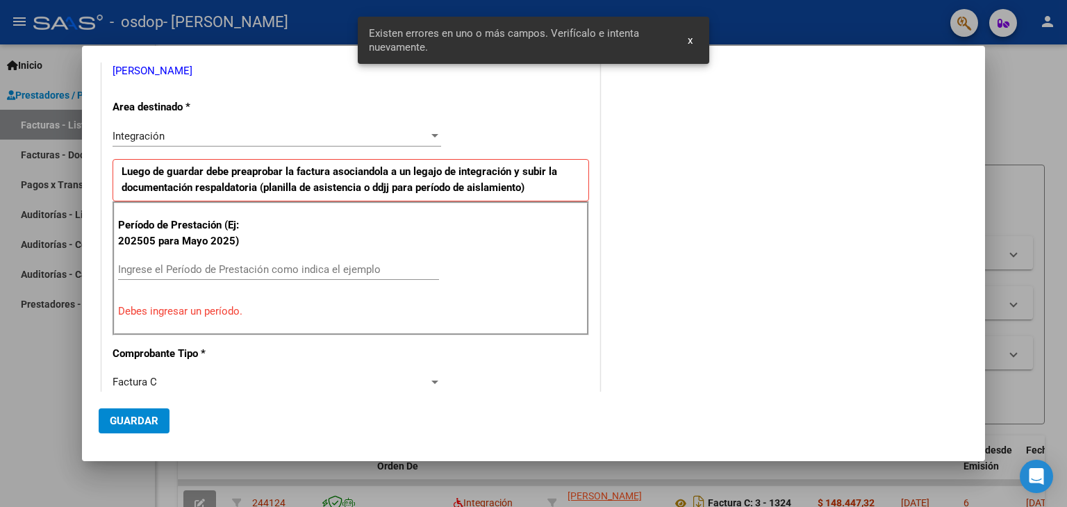
scroll to position [240, 0]
click at [192, 269] on input "Ingrese el Período de Prestación como indica el ejemplo" at bounding box center [278, 269] width 321 height 13
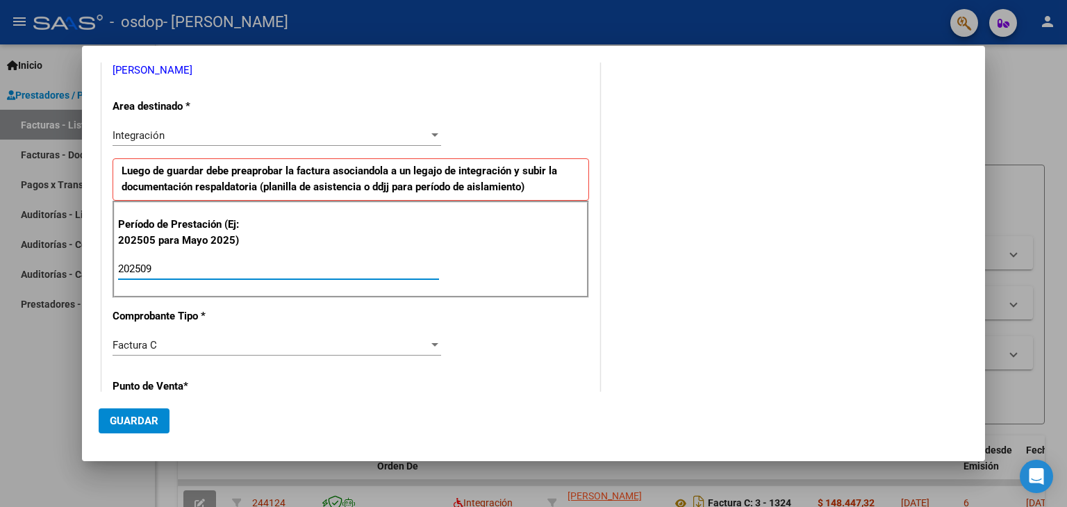
type input "202509"
click at [143, 420] on span "Guardar" at bounding box center [134, 421] width 49 height 13
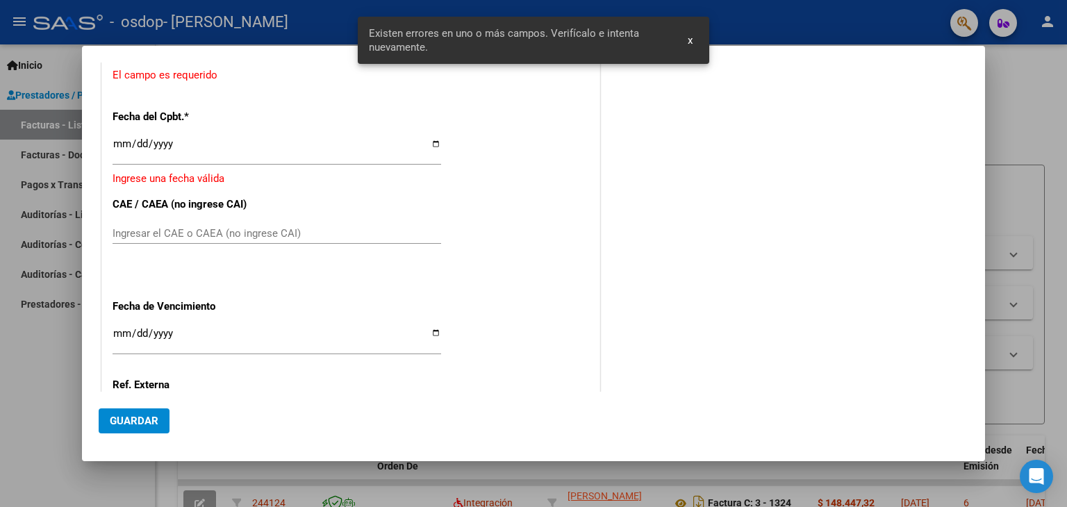
scroll to position [773, 0]
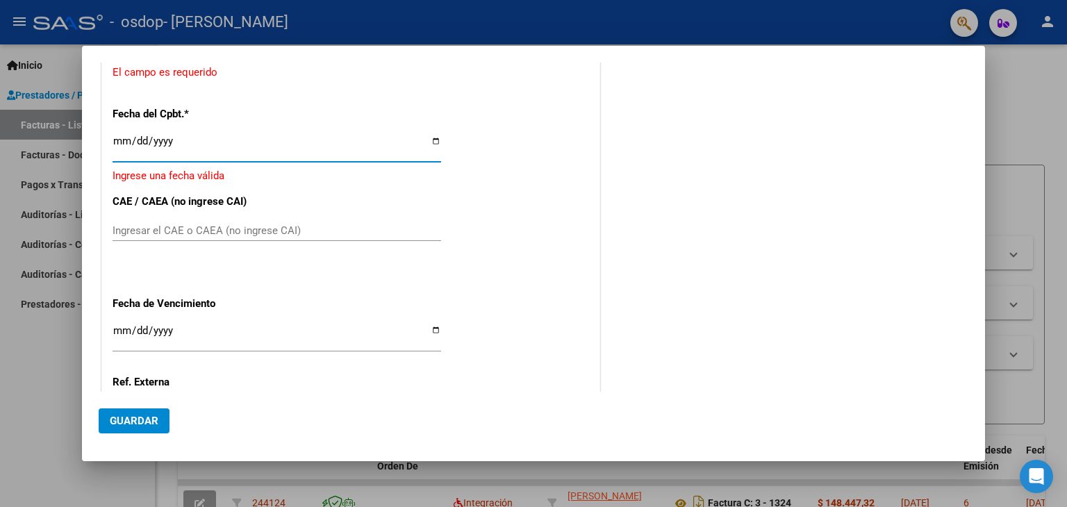
click at [434, 142] on input "Ingresar la fecha" at bounding box center [277, 146] width 329 height 22
type input "[DATE]"
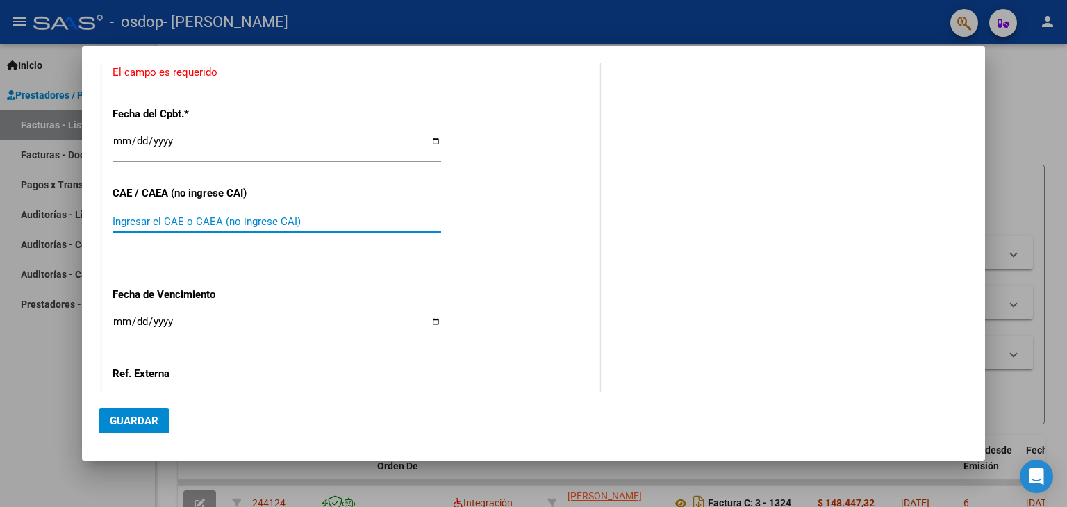
click at [135, 223] on input "Ingresar el CAE o CAEA (no ingrese CAI)" at bounding box center [277, 221] width 329 height 13
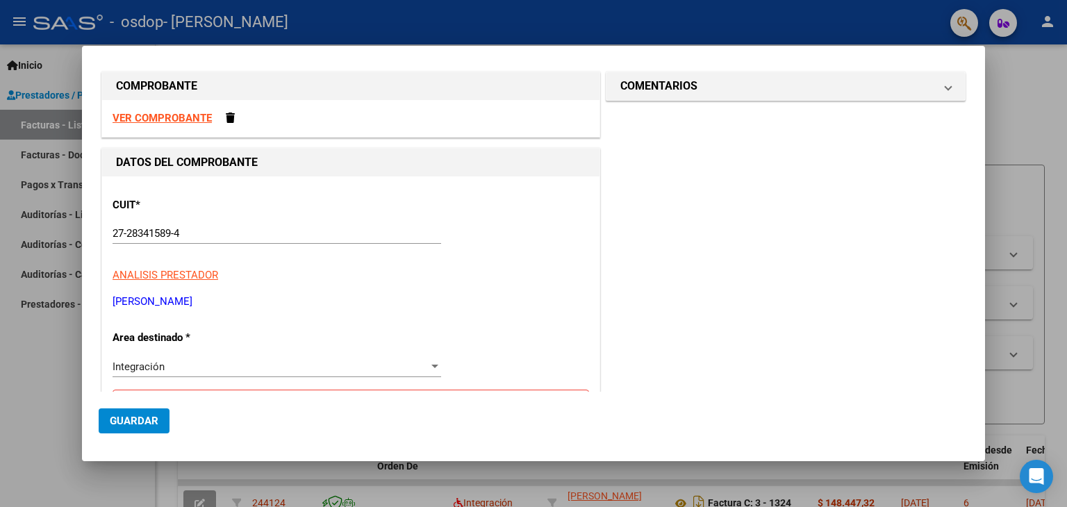
scroll to position [8, 0]
click at [183, 123] on strong "VER COMPROBANTE" at bounding box center [162, 119] width 99 height 13
click at [33, 130] on div at bounding box center [533, 253] width 1067 height 507
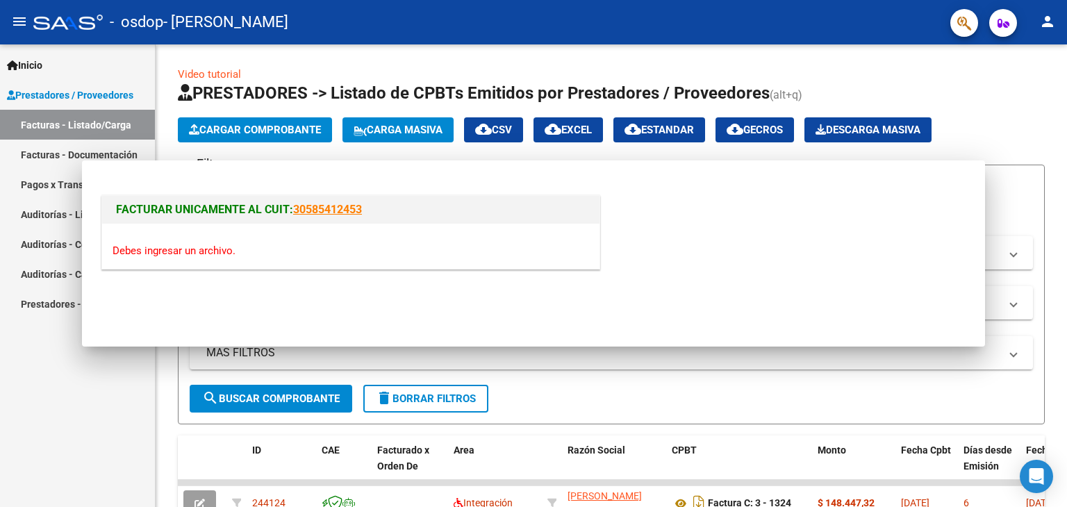
scroll to position [0, 0]
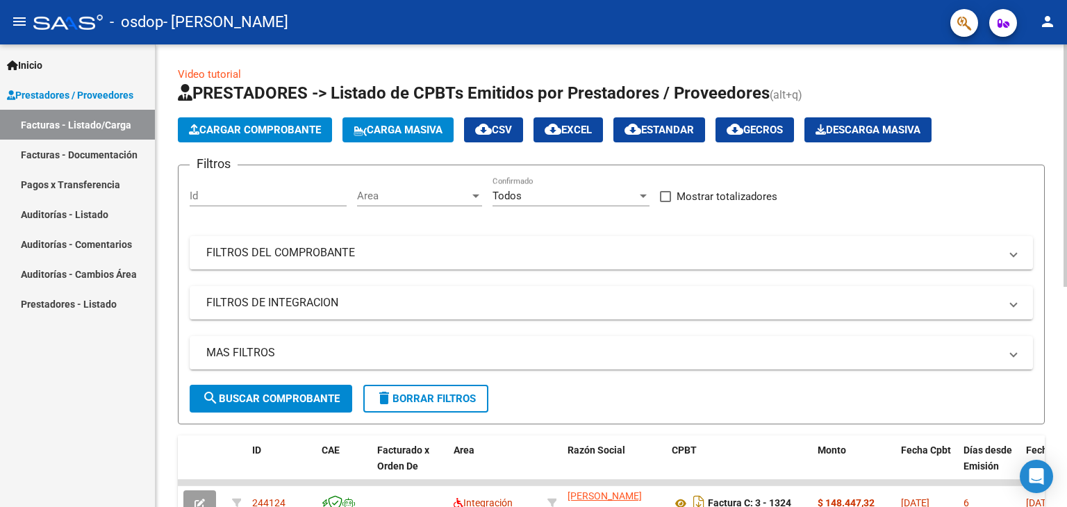
click at [275, 129] on span "Cargar Comprobante" at bounding box center [255, 130] width 132 height 13
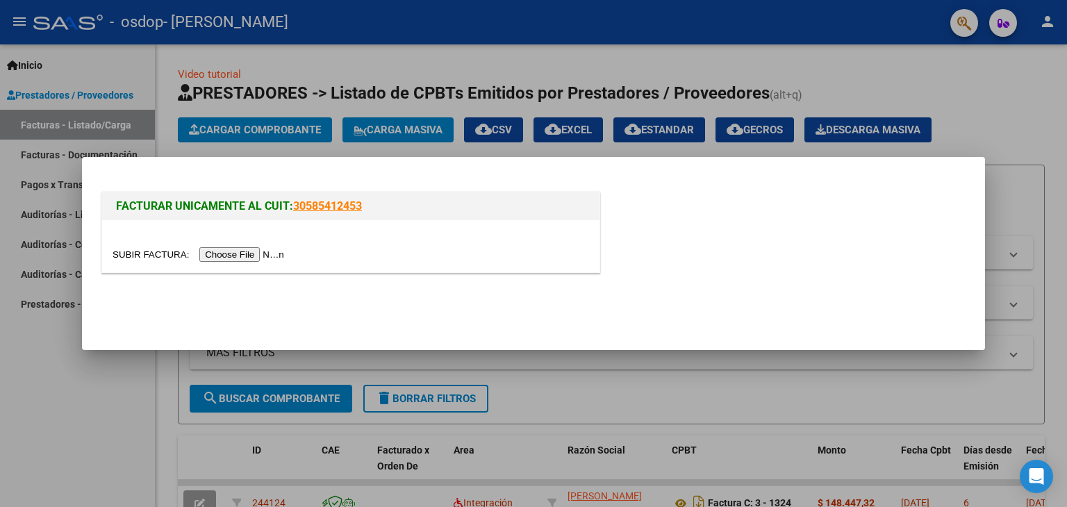
click at [267, 252] on input "file" at bounding box center [201, 254] width 176 height 15
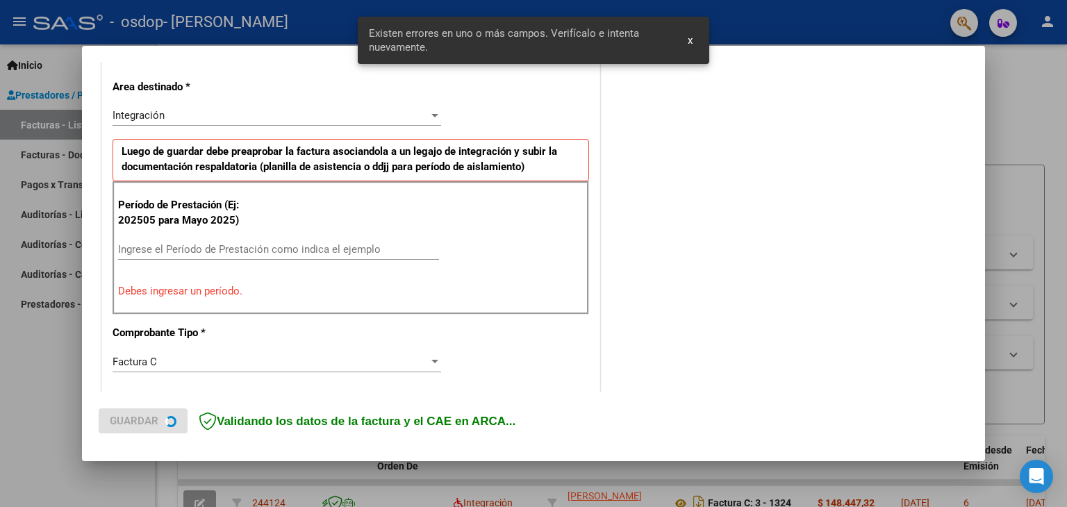
scroll to position [318, 0]
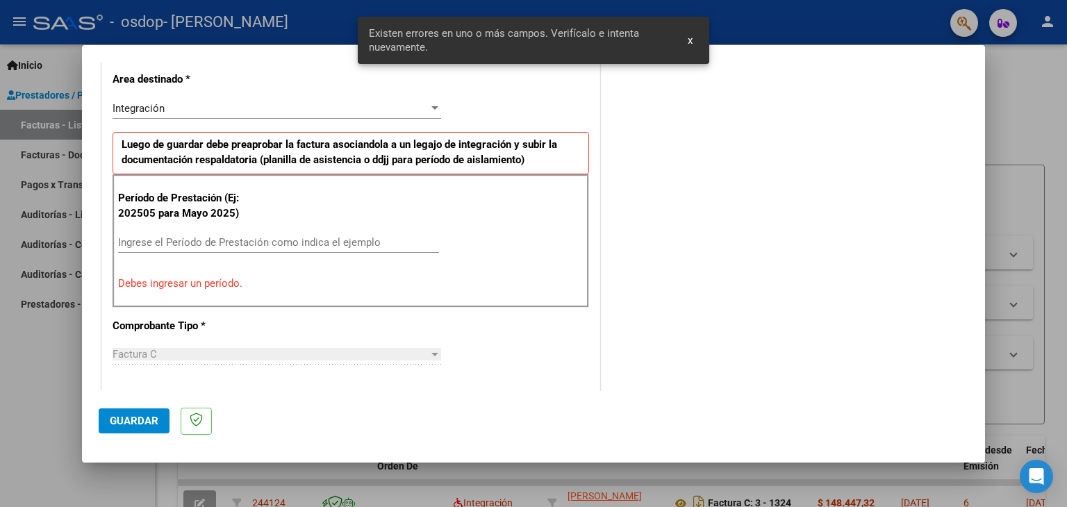
click at [226, 242] on input "Ingrese el Período de Prestación como indica el ejemplo" at bounding box center [278, 242] width 321 height 13
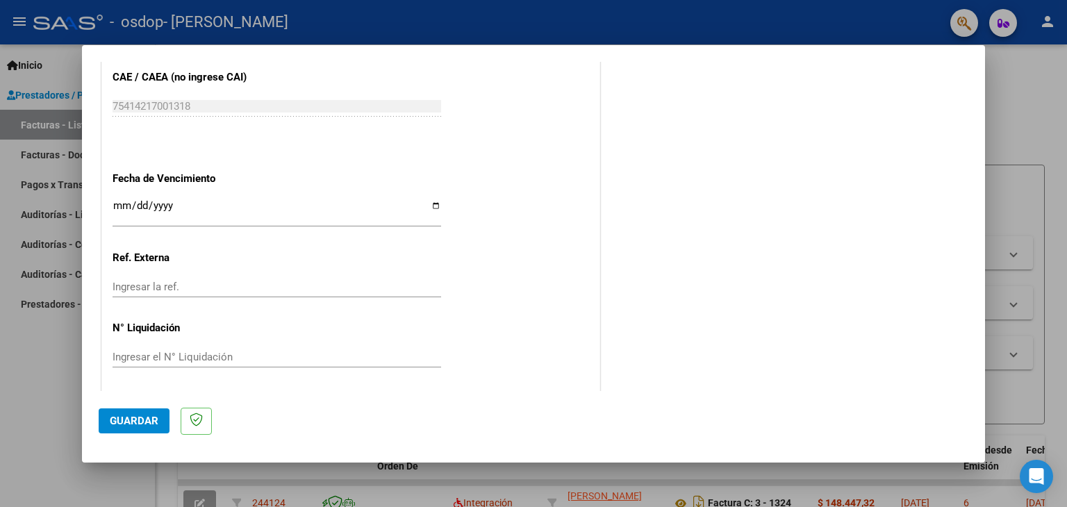
scroll to position [891, 0]
type input "202509"
click at [147, 415] on span "Guardar" at bounding box center [134, 421] width 49 height 13
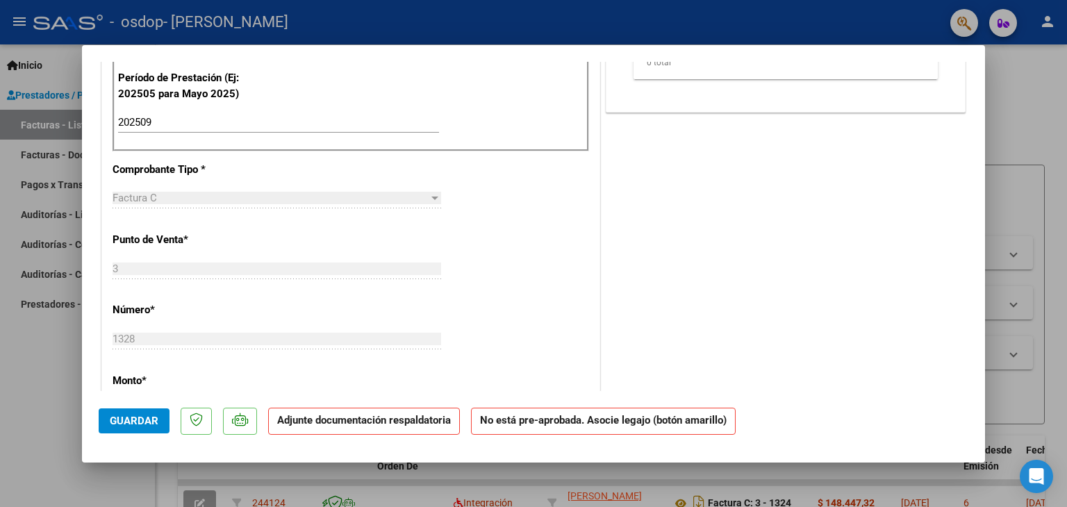
scroll to position [625, 0]
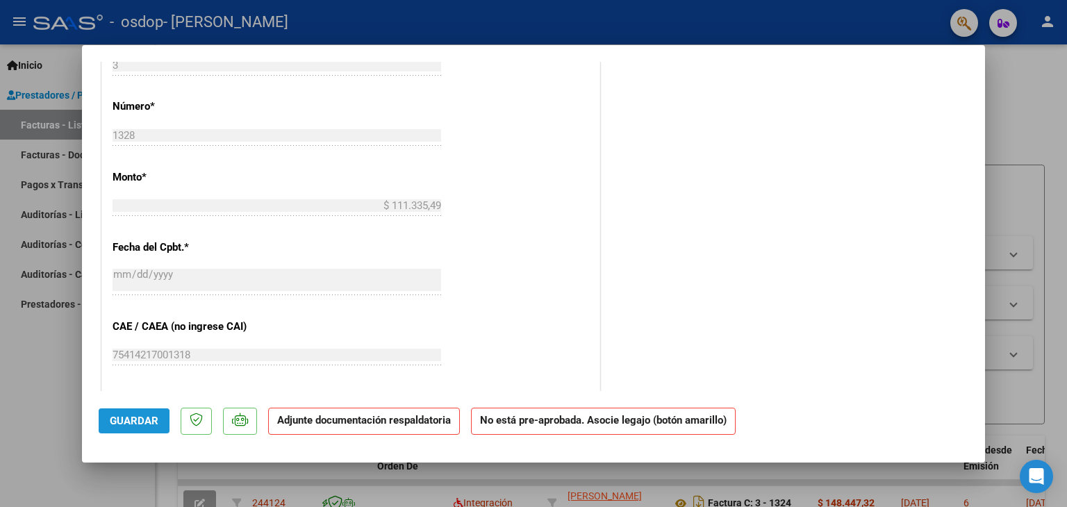
click at [153, 418] on span "Guardar" at bounding box center [134, 421] width 49 height 13
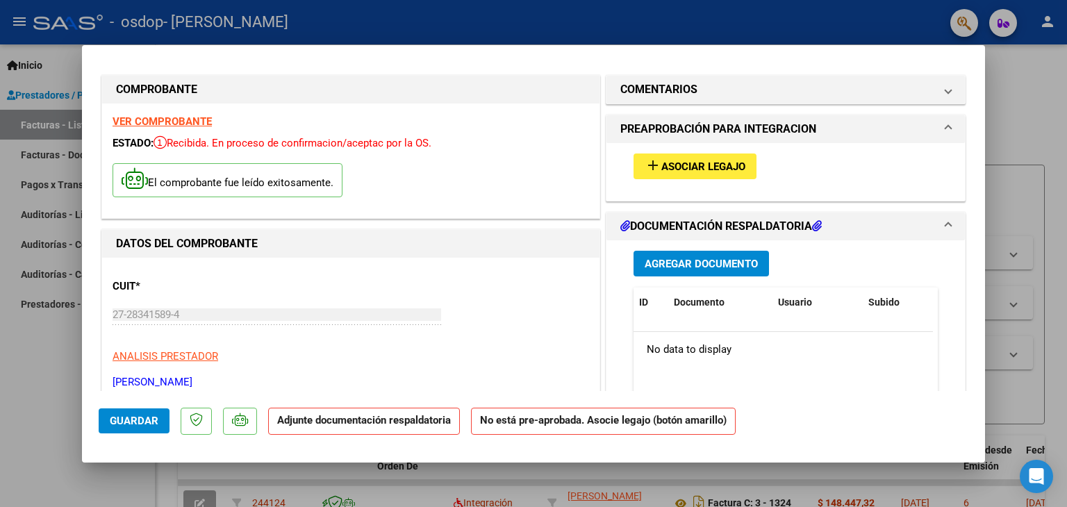
scroll to position [0, 0]
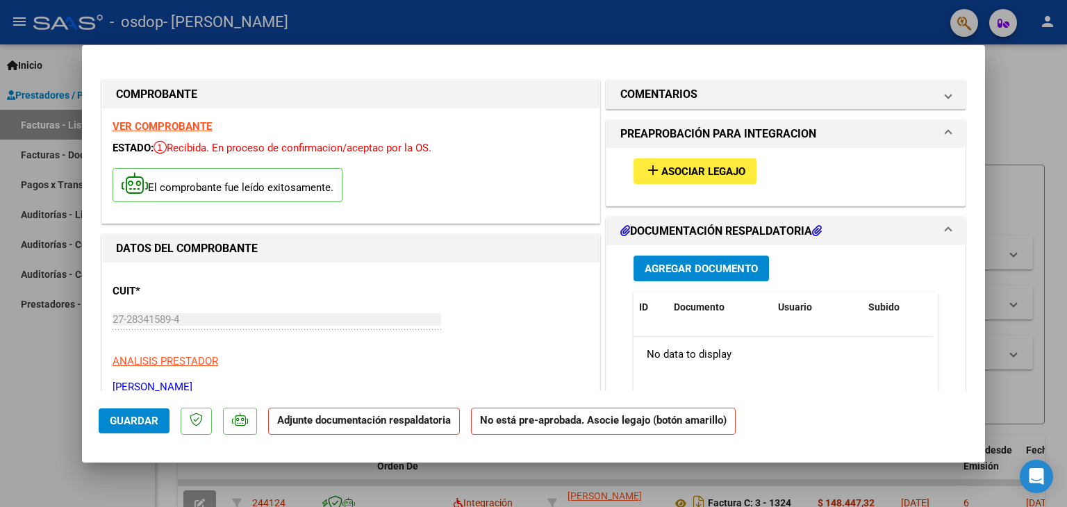
click at [673, 174] on span "Asociar Legajo" at bounding box center [703, 171] width 84 height 13
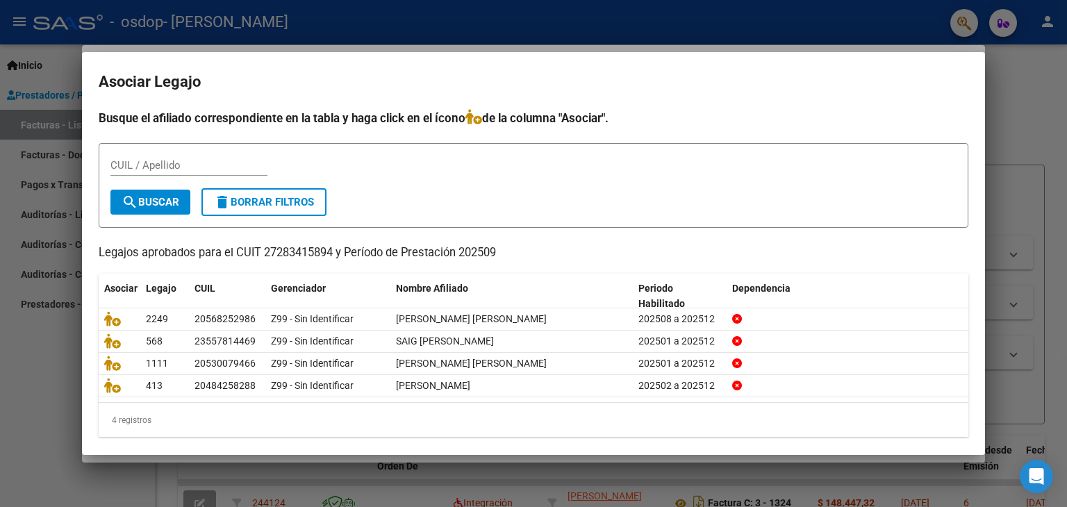
click at [57, 126] on div at bounding box center [533, 253] width 1067 height 507
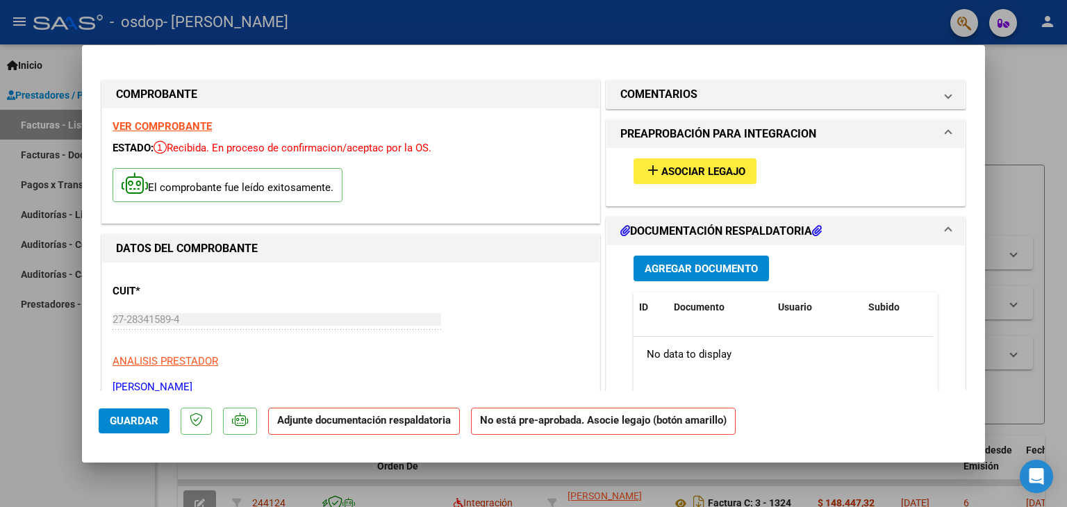
click at [711, 263] on span "Agregar Documento" at bounding box center [701, 269] width 113 height 13
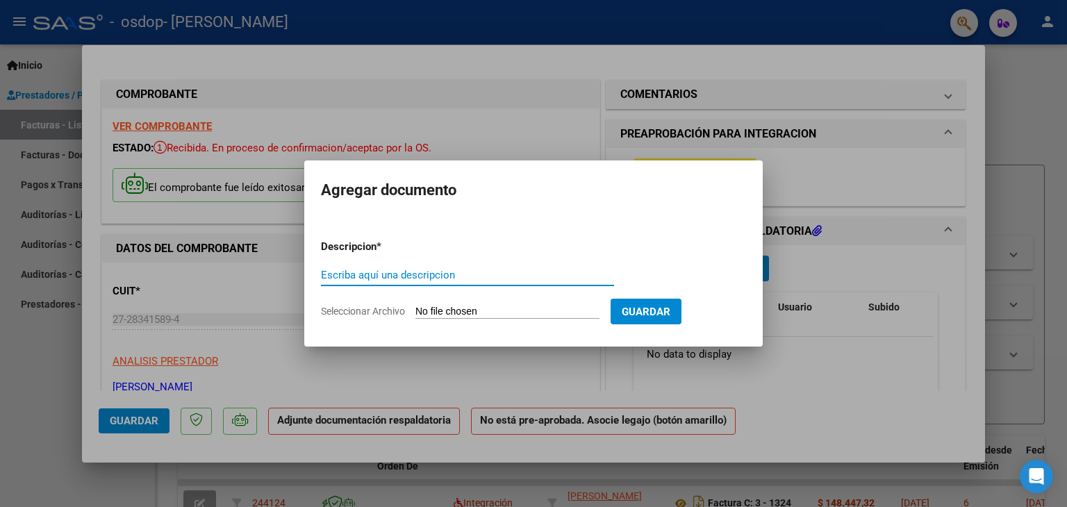
click at [370, 271] on input "Escriba aquí una descripcion" at bounding box center [467, 275] width 293 height 13
type input "Planilla Asistencia"
click at [490, 306] on input "Seleccionar Archivo" at bounding box center [507, 312] width 184 height 13
type input "C:\fakepath\CamScanner [DATE].pdf"
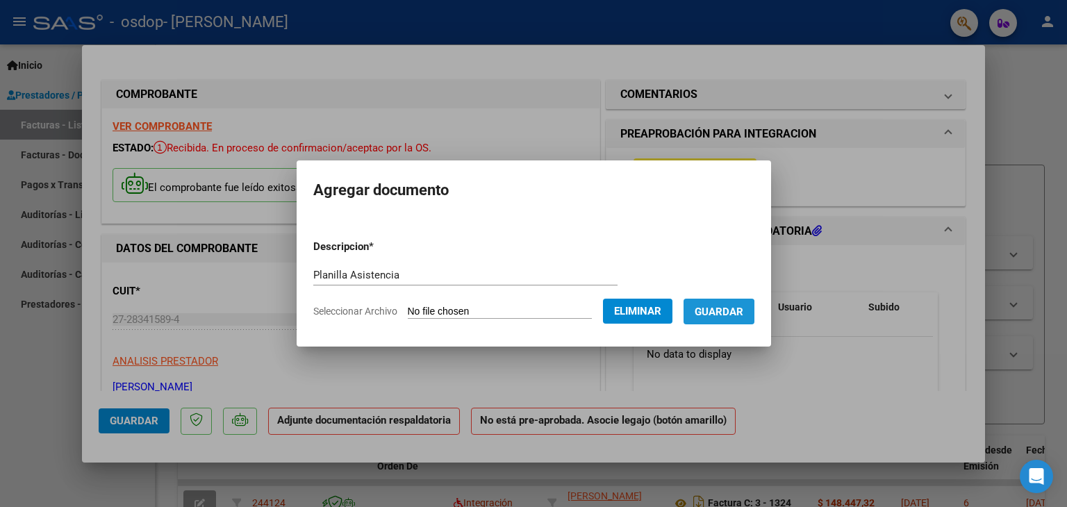
click at [730, 316] on span "Guardar" at bounding box center [719, 312] width 49 height 13
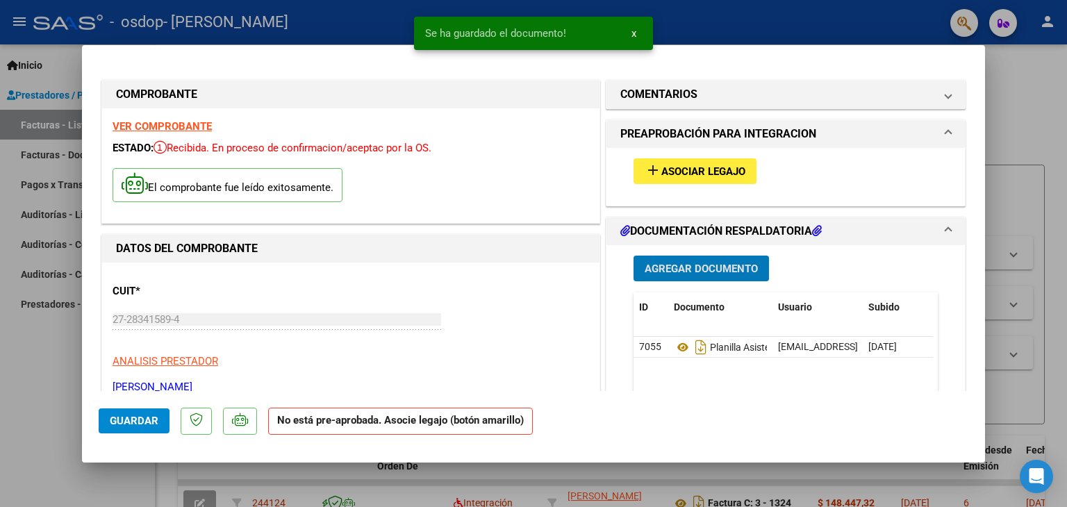
click at [645, 168] on mat-icon "add" at bounding box center [653, 170] width 17 height 17
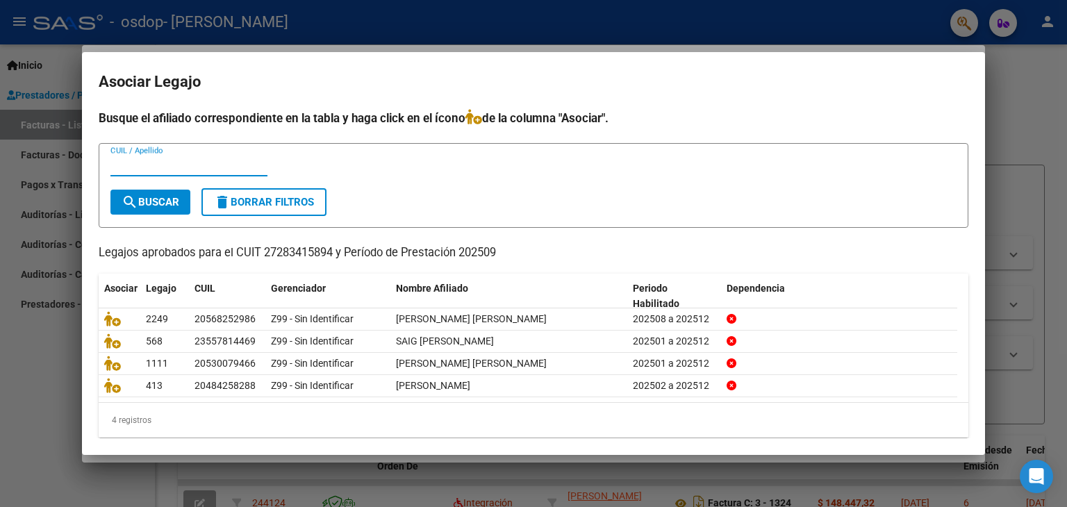
click at [138, 167] on input "CUIL / Apellido" at bounding box center [188, 165] width 157 height 13
type input "[PERSON_NAME]"
click at [158, 204] on span "search Buscar" at bounding box center [151, 202] width 58 height 13
